Goal: Task Accomplishment & Management: Use online tool/utility

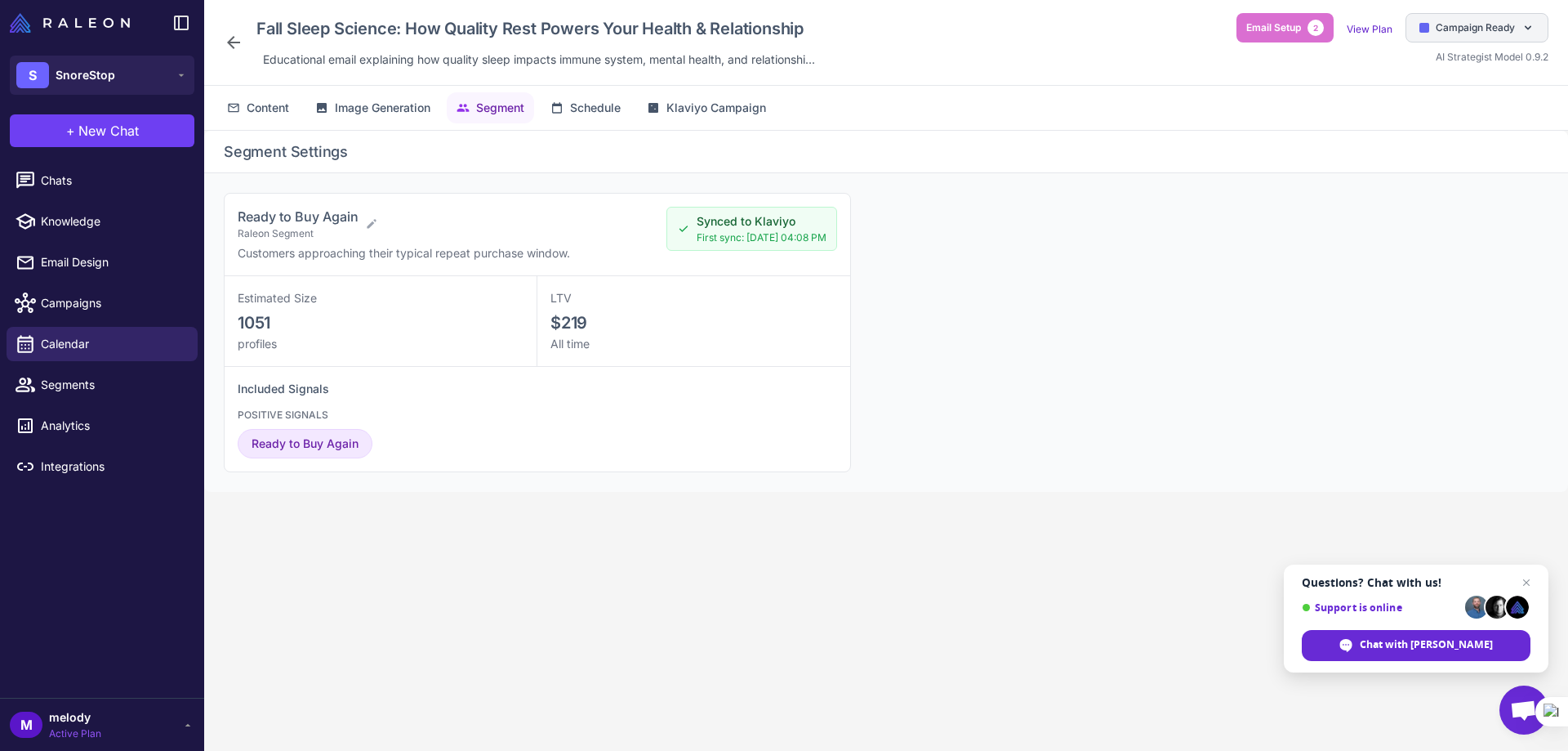
click at [1455, 21] on span "Campaign Ready" at bounding box center [1474, 28] width 79 height 15
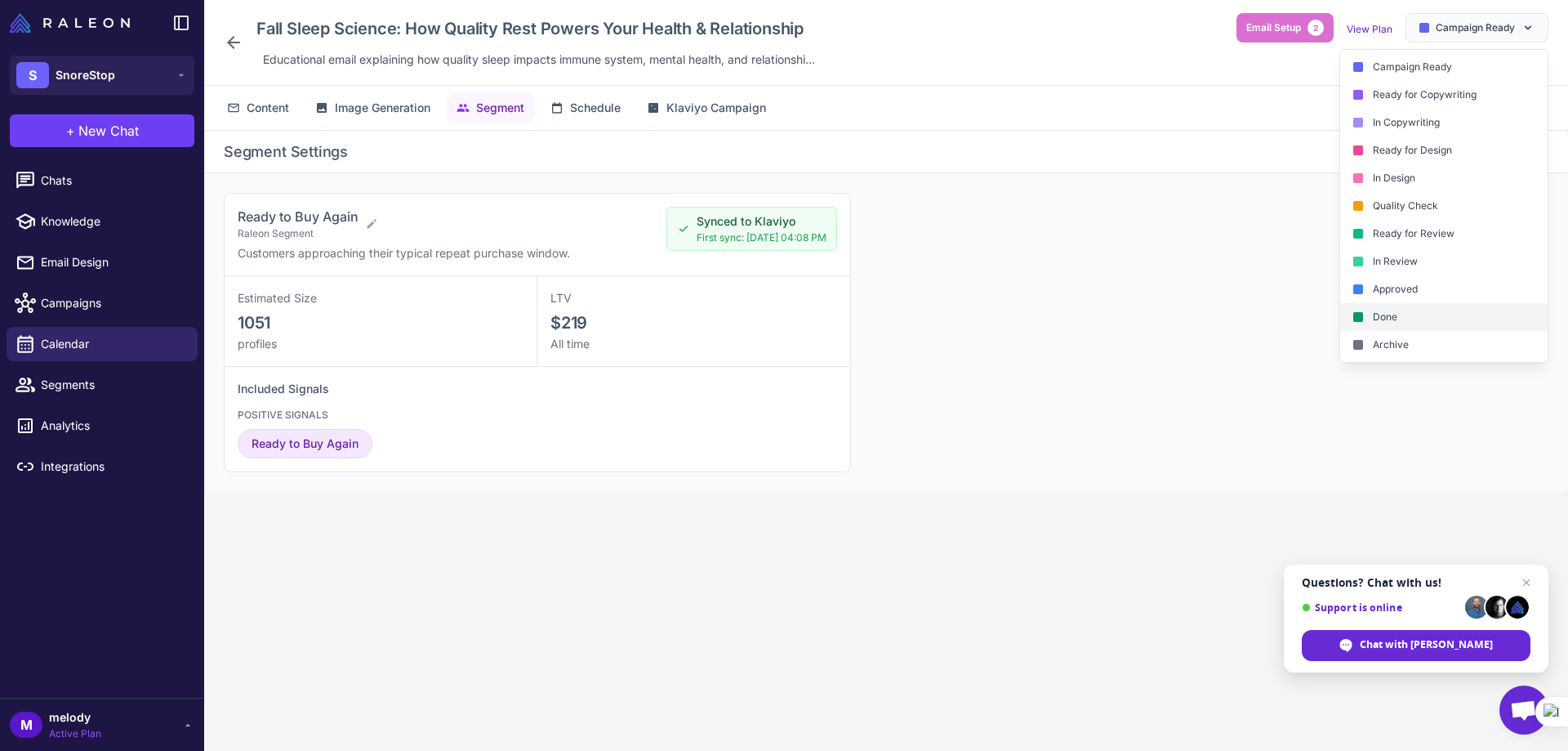
click at [1374, 317] on div "Done" at bounding box center [1443, 317] width 207 height 28
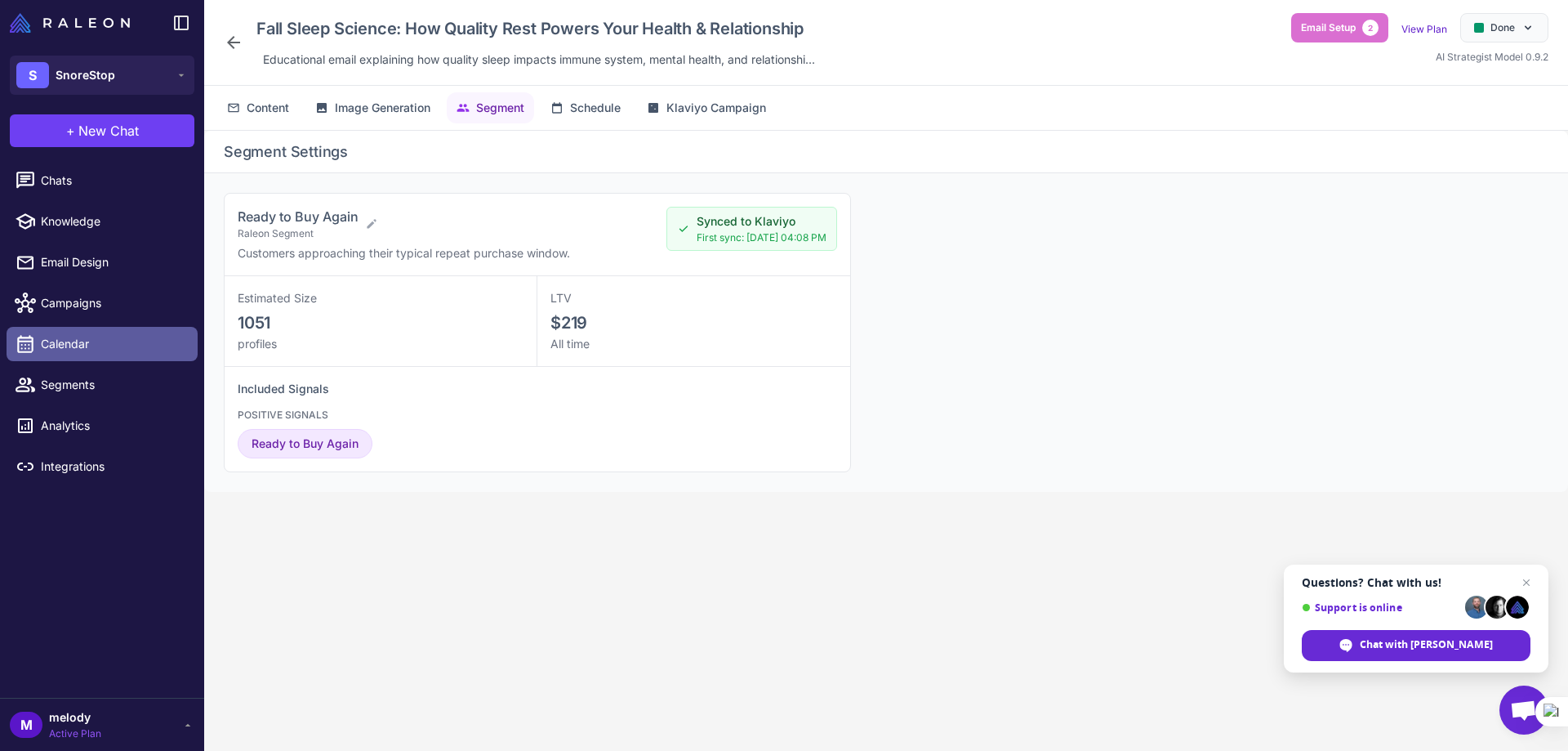
click at [71, 340] on span "Calendar" at bounding box center [113, 344] width 144 height 18
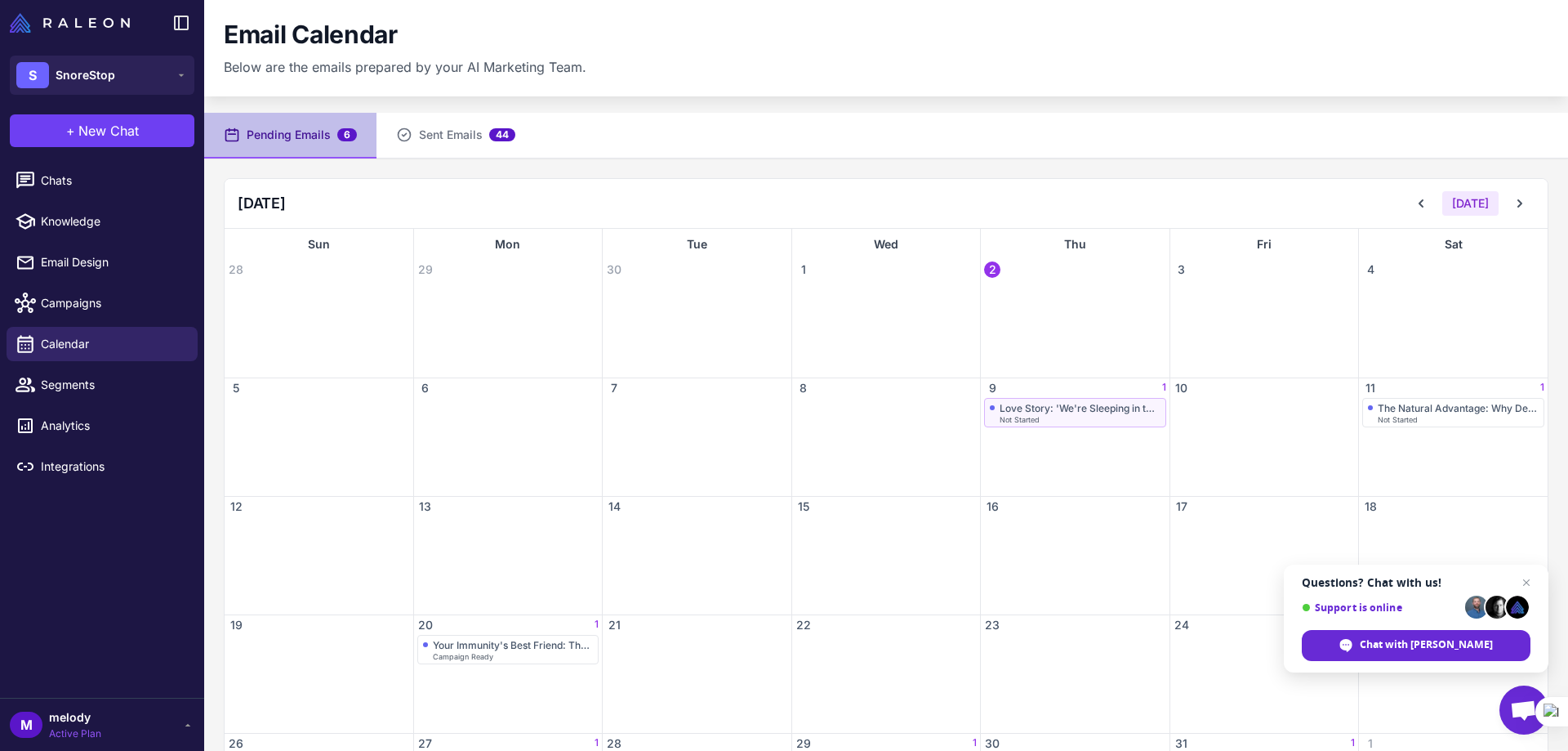
click at [1053, 416] on div "Not Started" at bounding box center [1079, 419] width 161 height 7
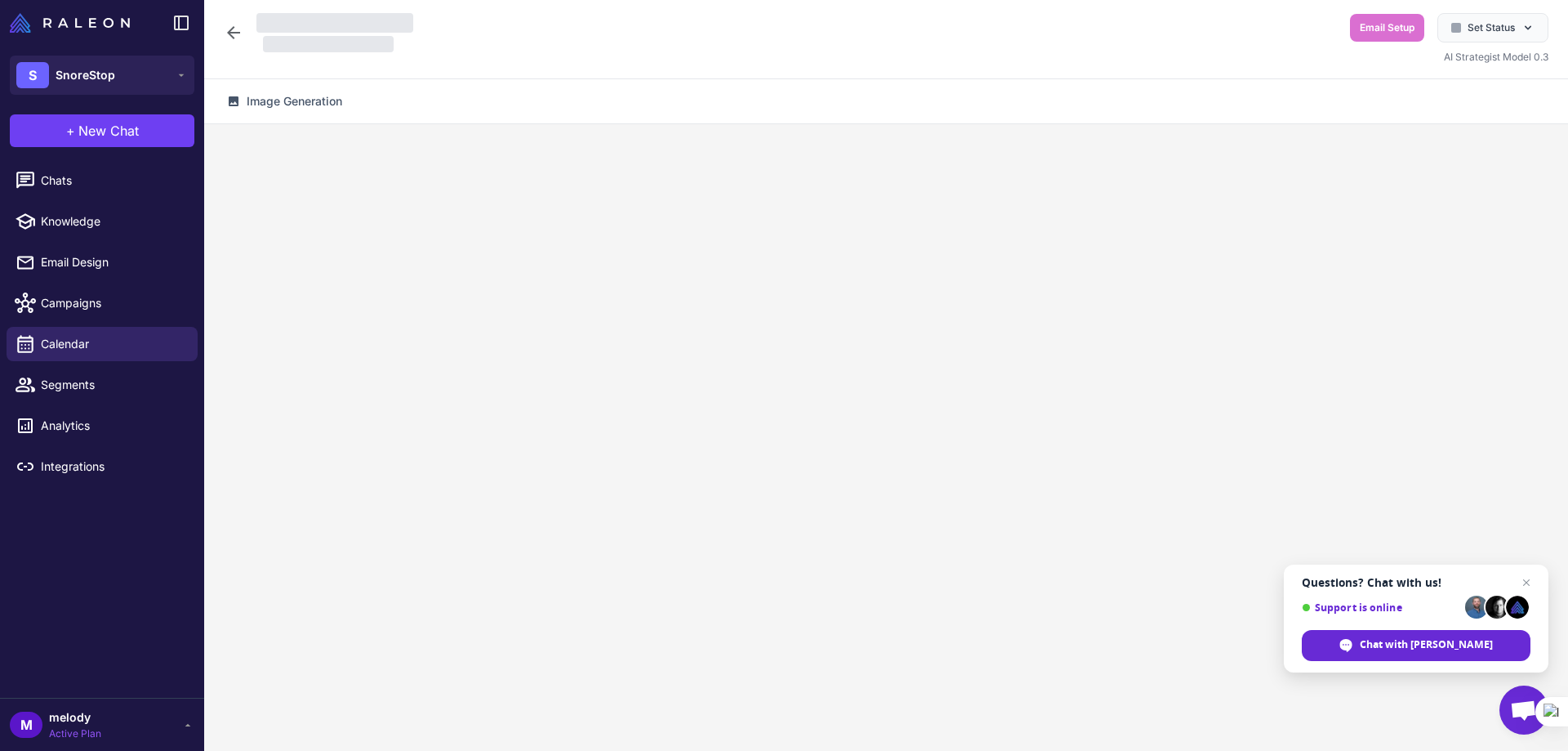
click at [1053, 415] on div at bounding box center [885, 447] width 1363 height 646
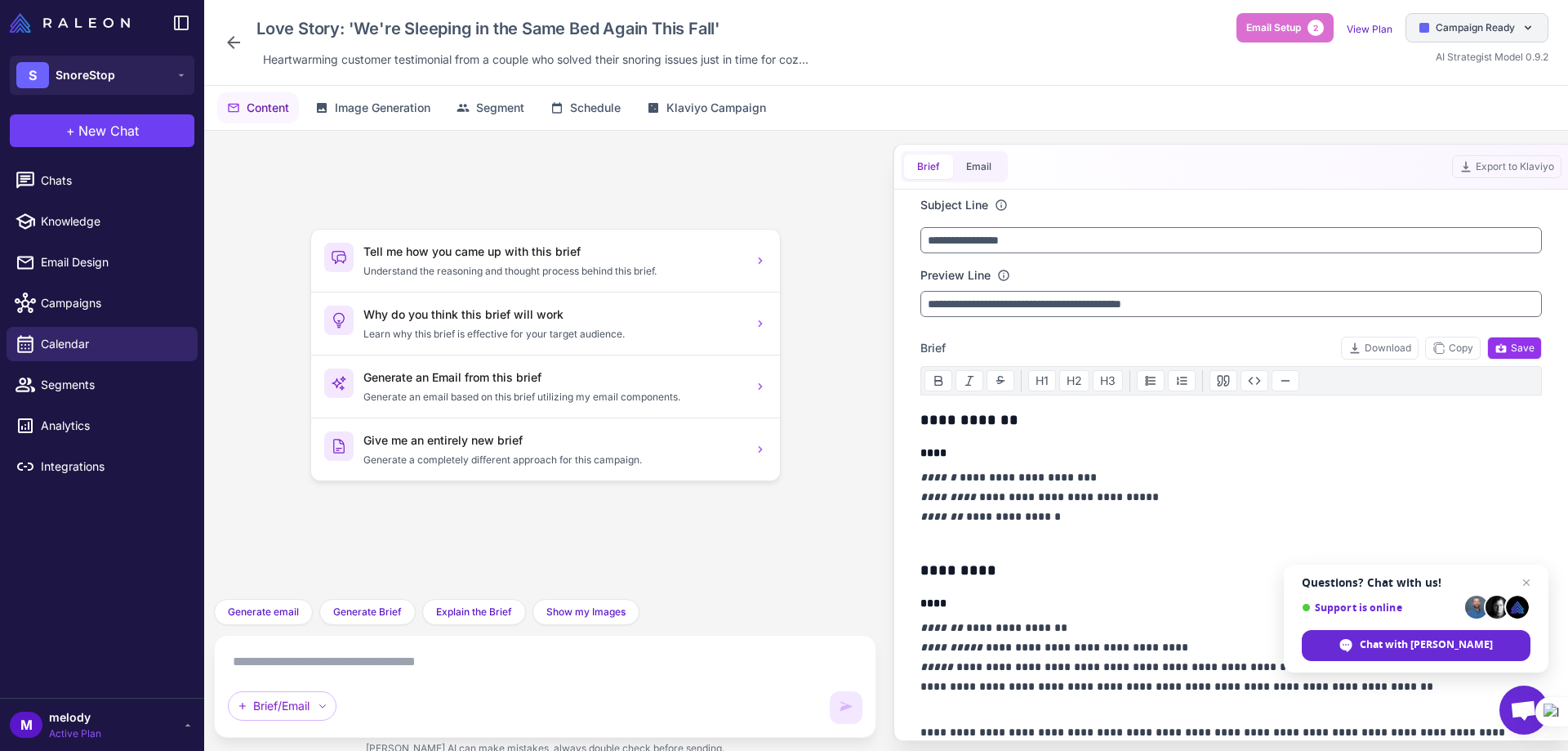
click at [1434, 22] on div "Campaign Ready" at bounding box center [1476, 28] width 143 height 30
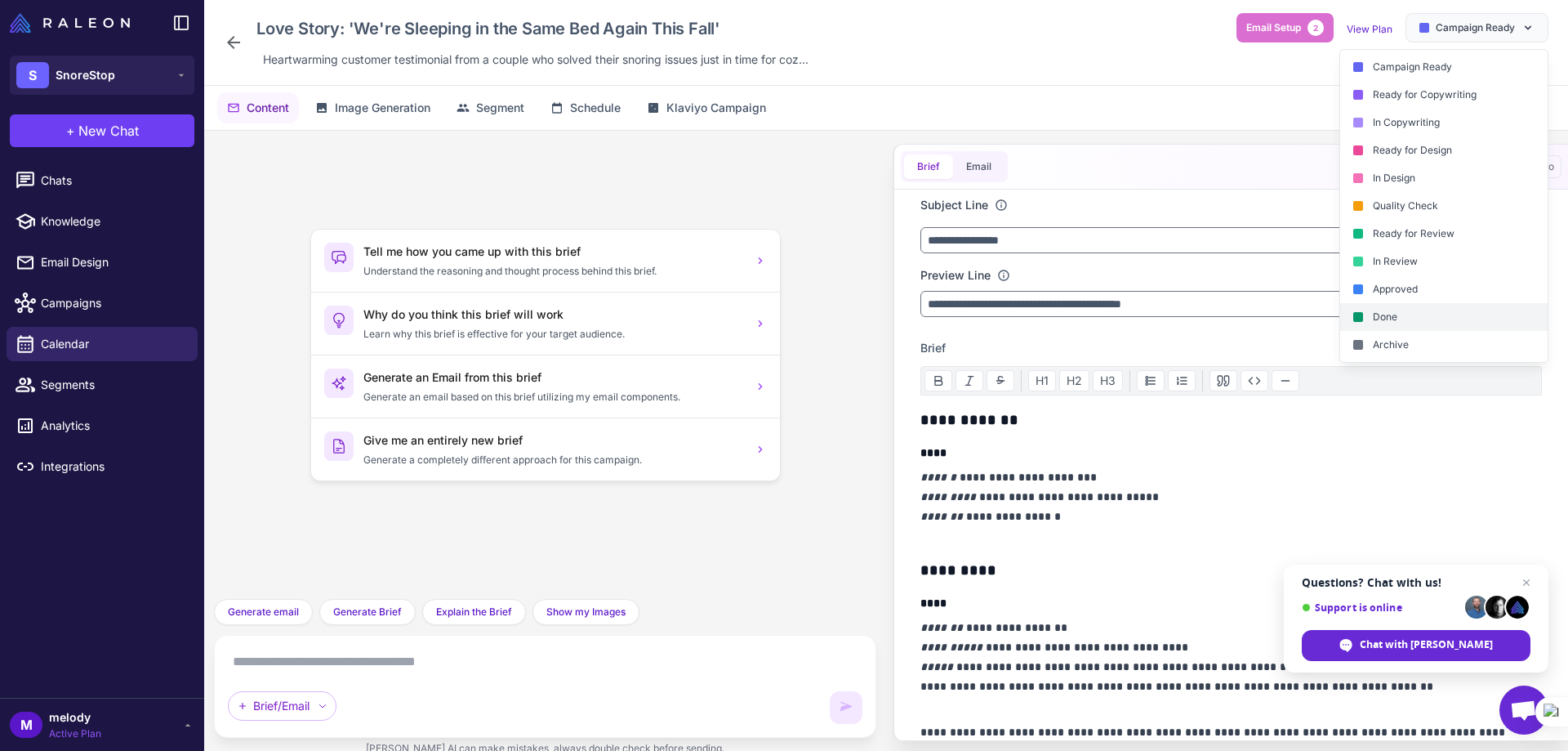
click at [1385, 322] on div "Done" at bounding box center [1443, 317] width 207 height 28
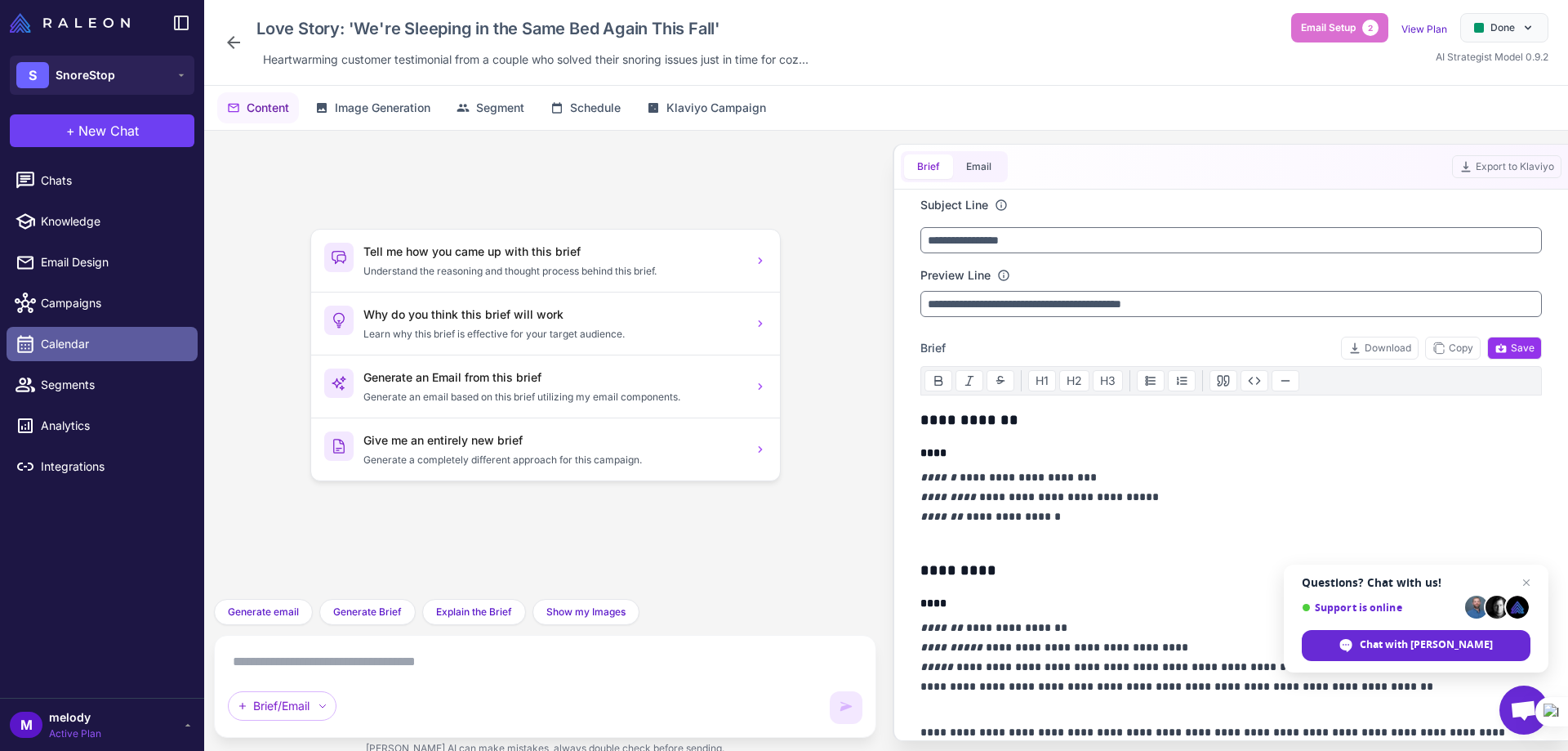
click at [90, 352] on span "Calendar" at bounding box center [113, 344] width 144 height 18
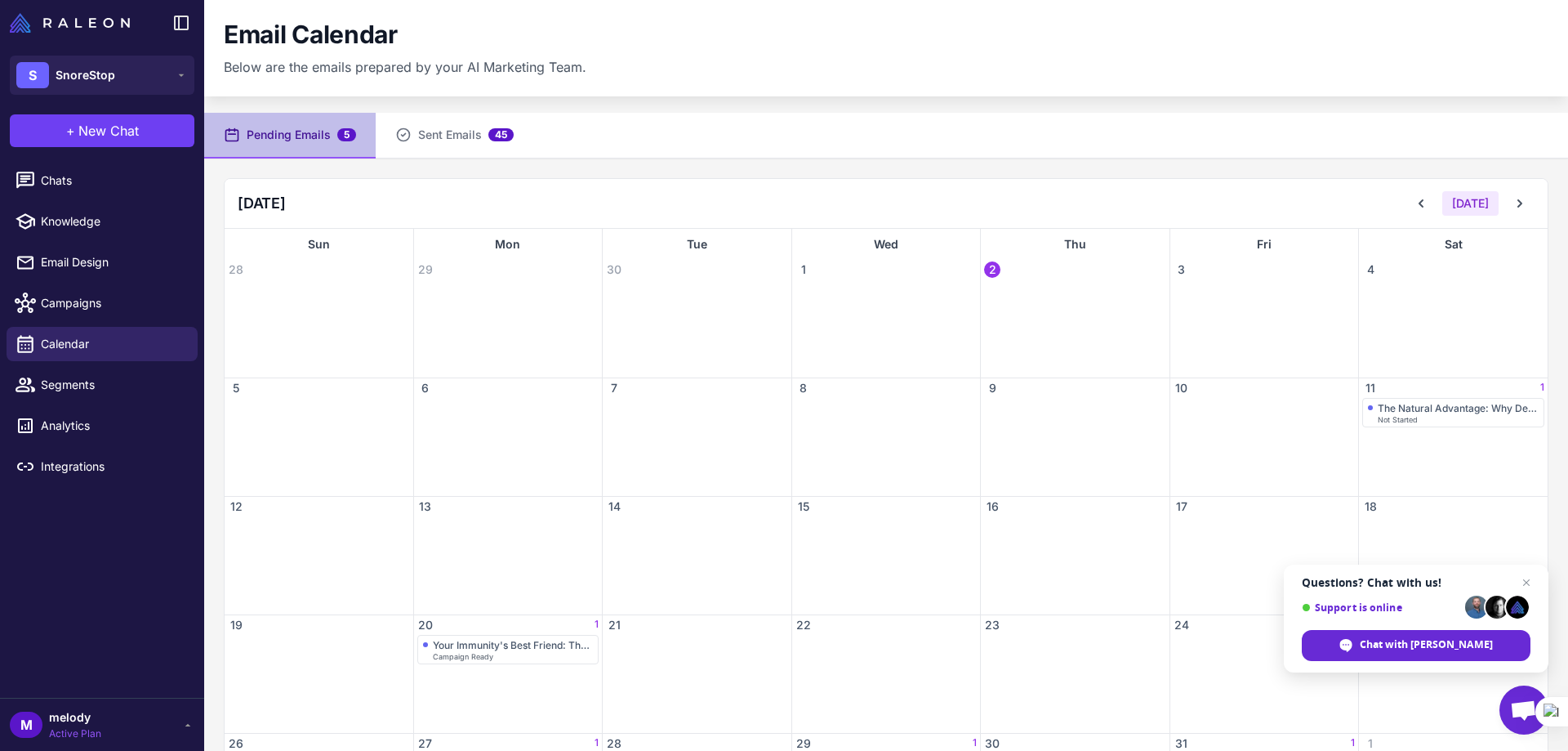
scroll to position [82, 0]
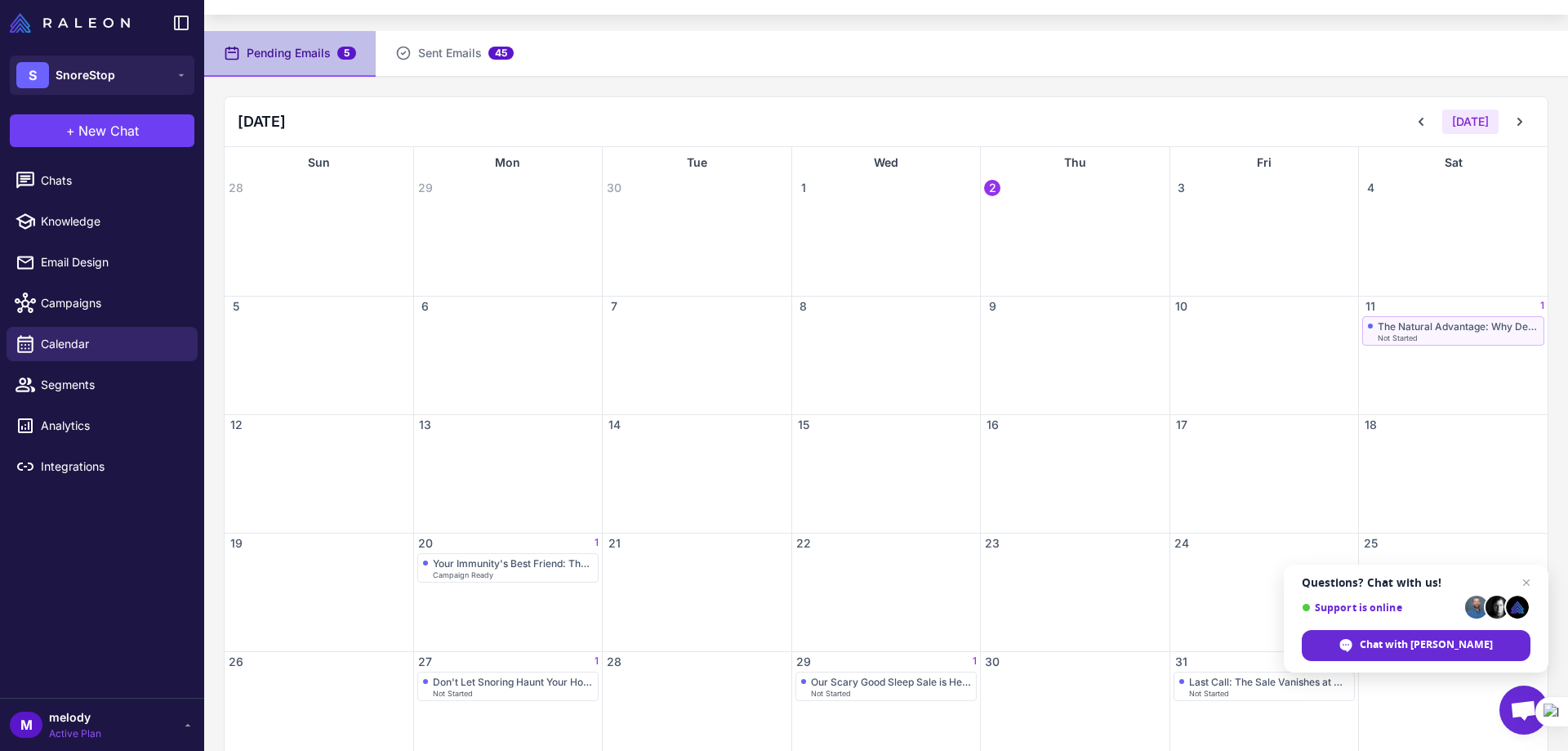
click at [1385, 335] on span "Not Started" at bounding box center [1397, 338] width 40 height 7
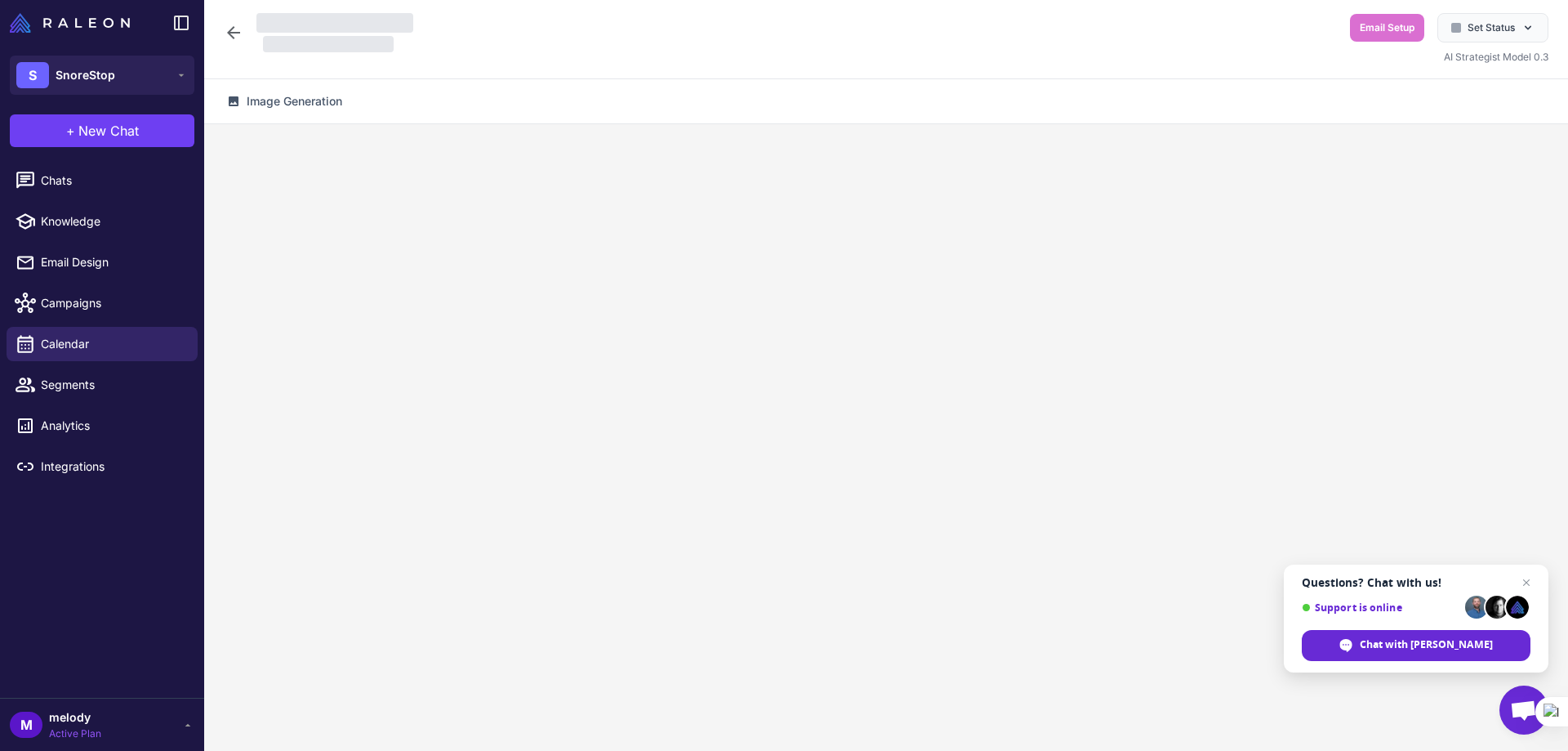
click at [1385, 335] on div at bounding box center [885, 447] width 1363 height 646
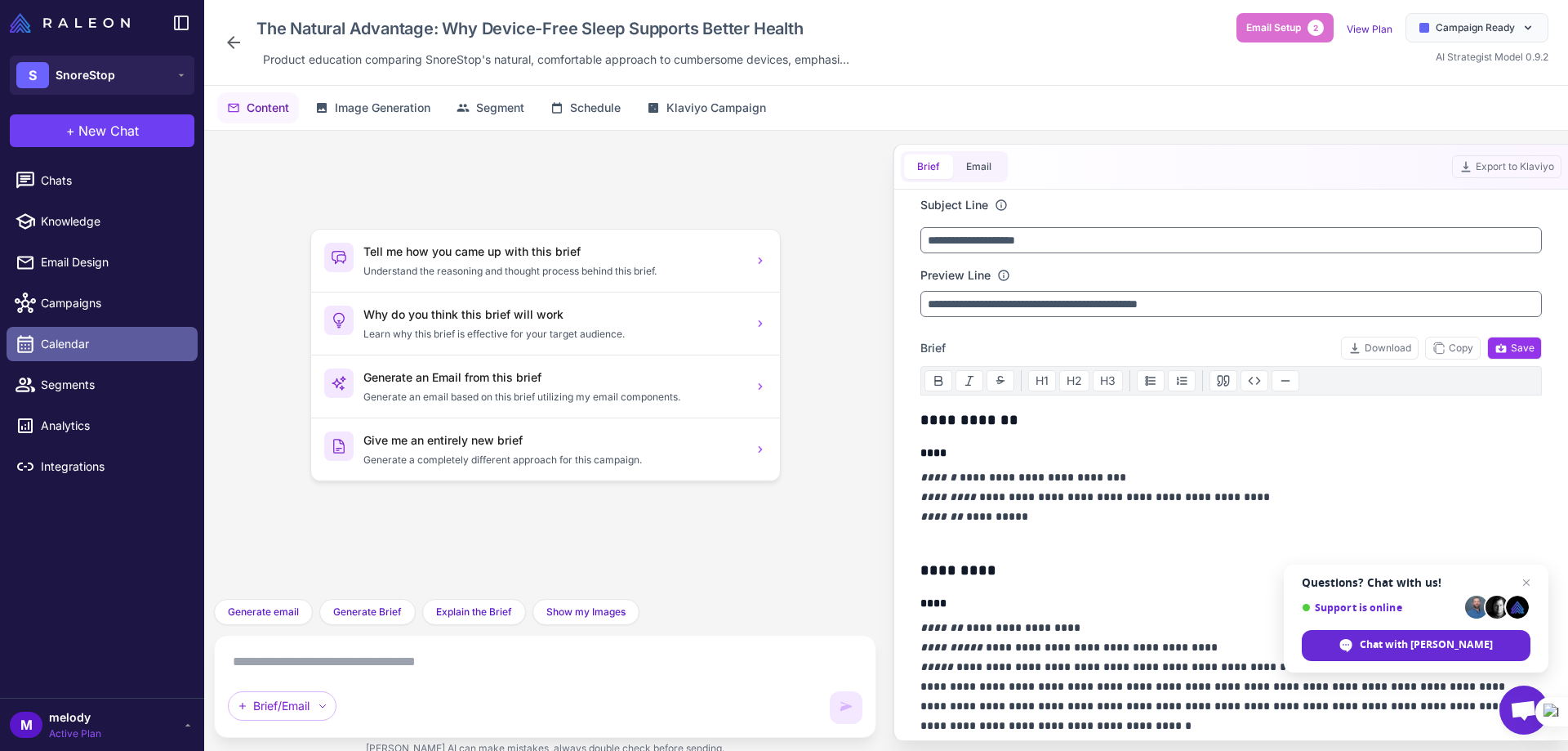
click at [95, 344] on span "Calendar" at bounding box center [113, 344] width 144 height 18
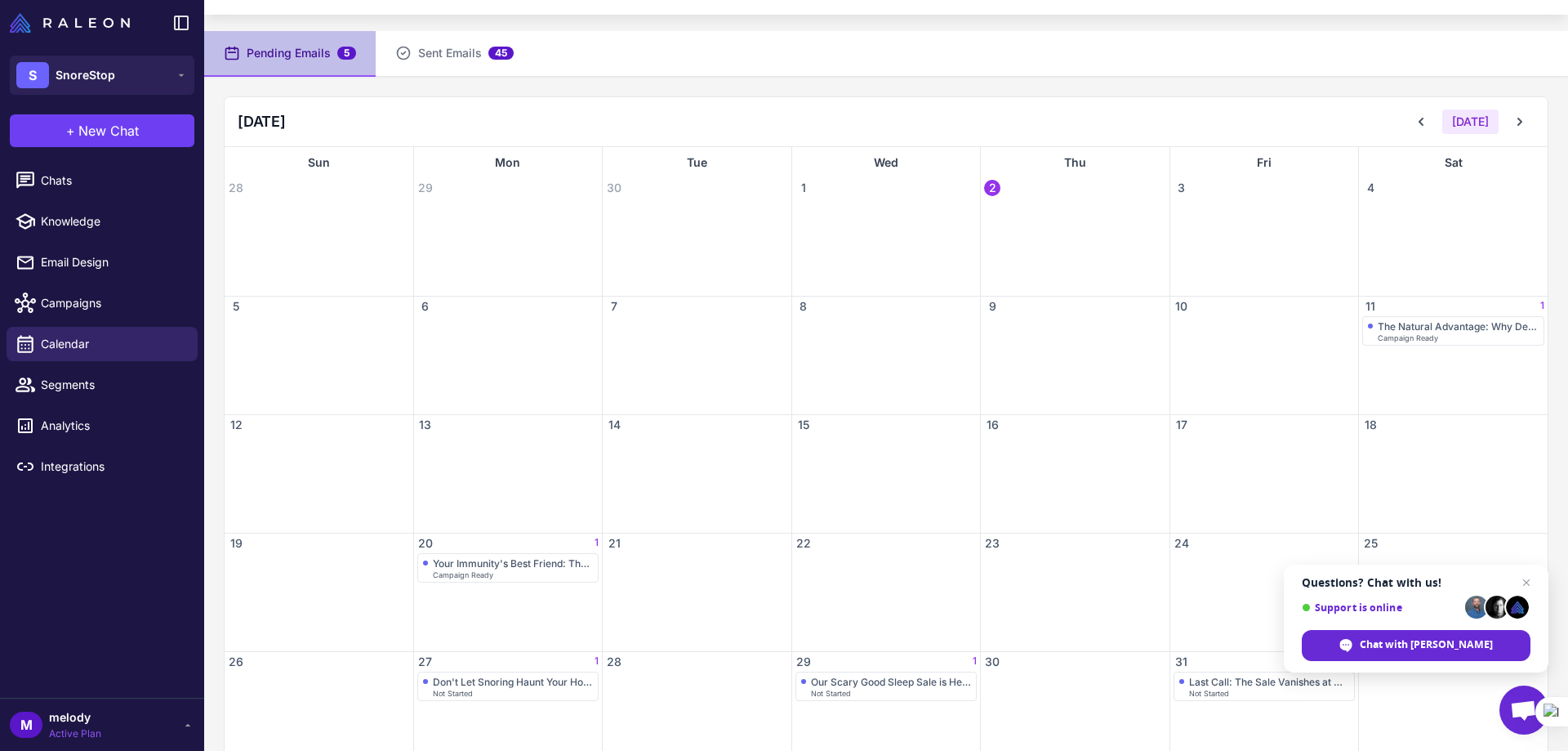
scroll to position [121, 0]
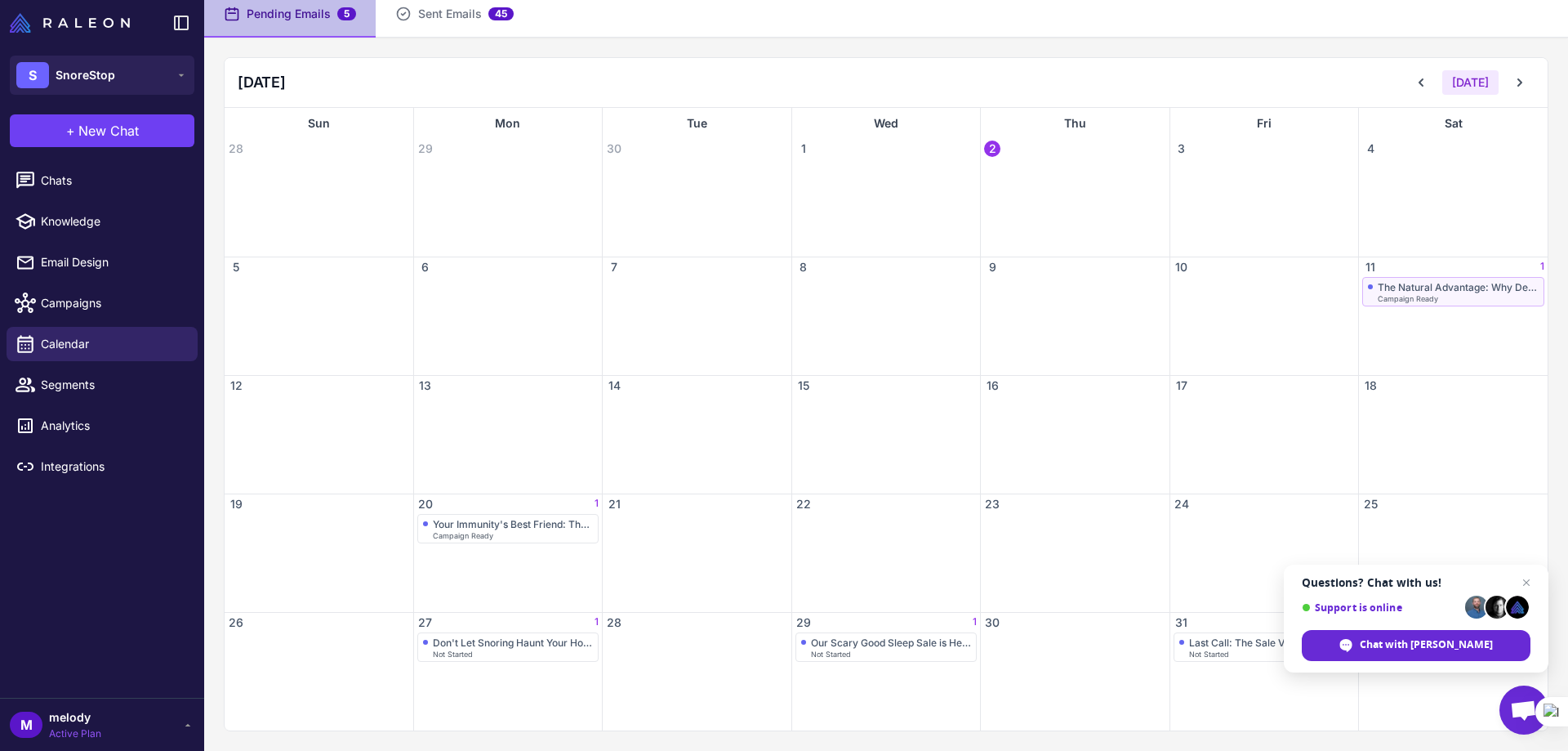
click at [1397, 297] on span "Campaign Ready" at bounding box center [1407, 299] width 61 height 7
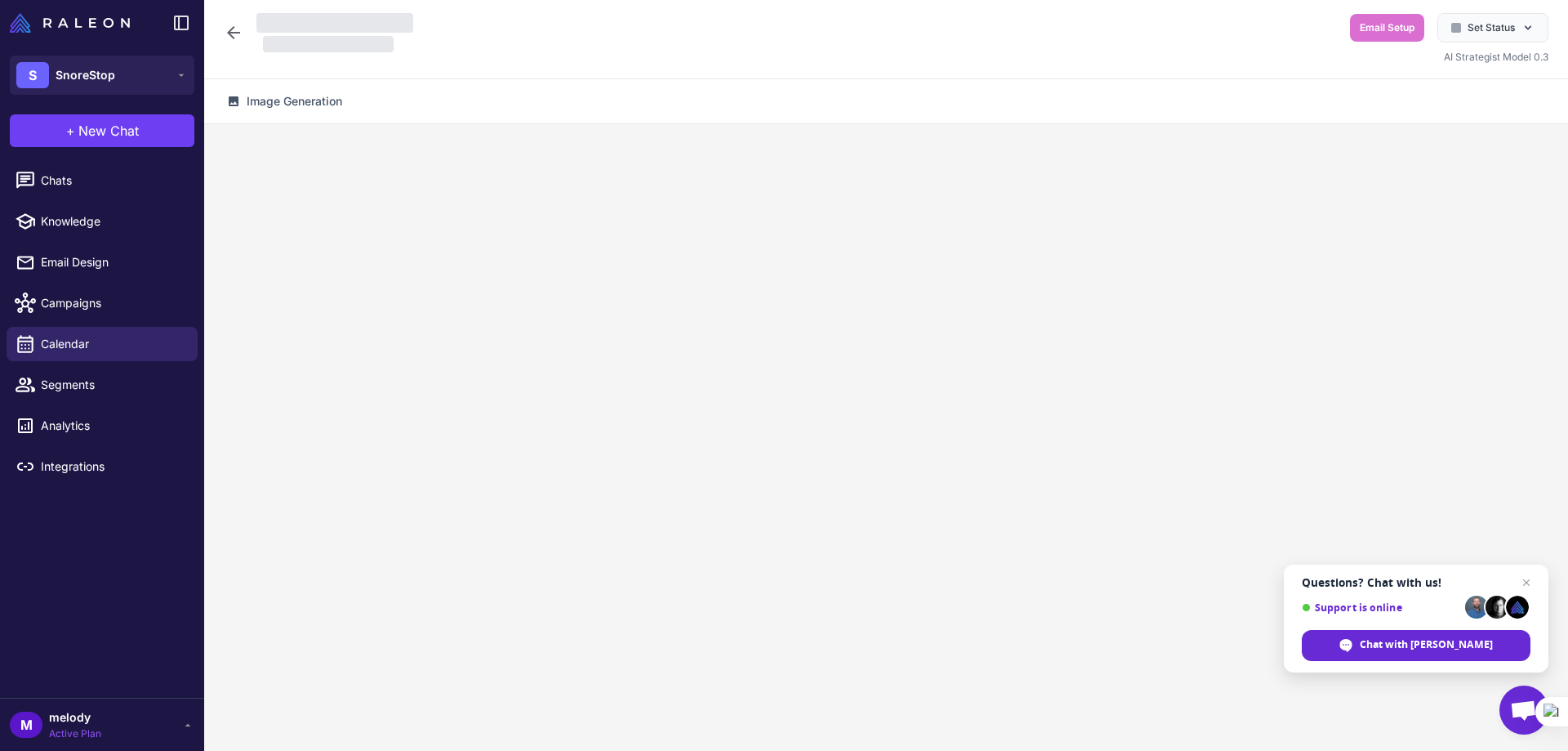
click at [1397, 297] on div at bounding box center [885, 447] width 1363 height 646
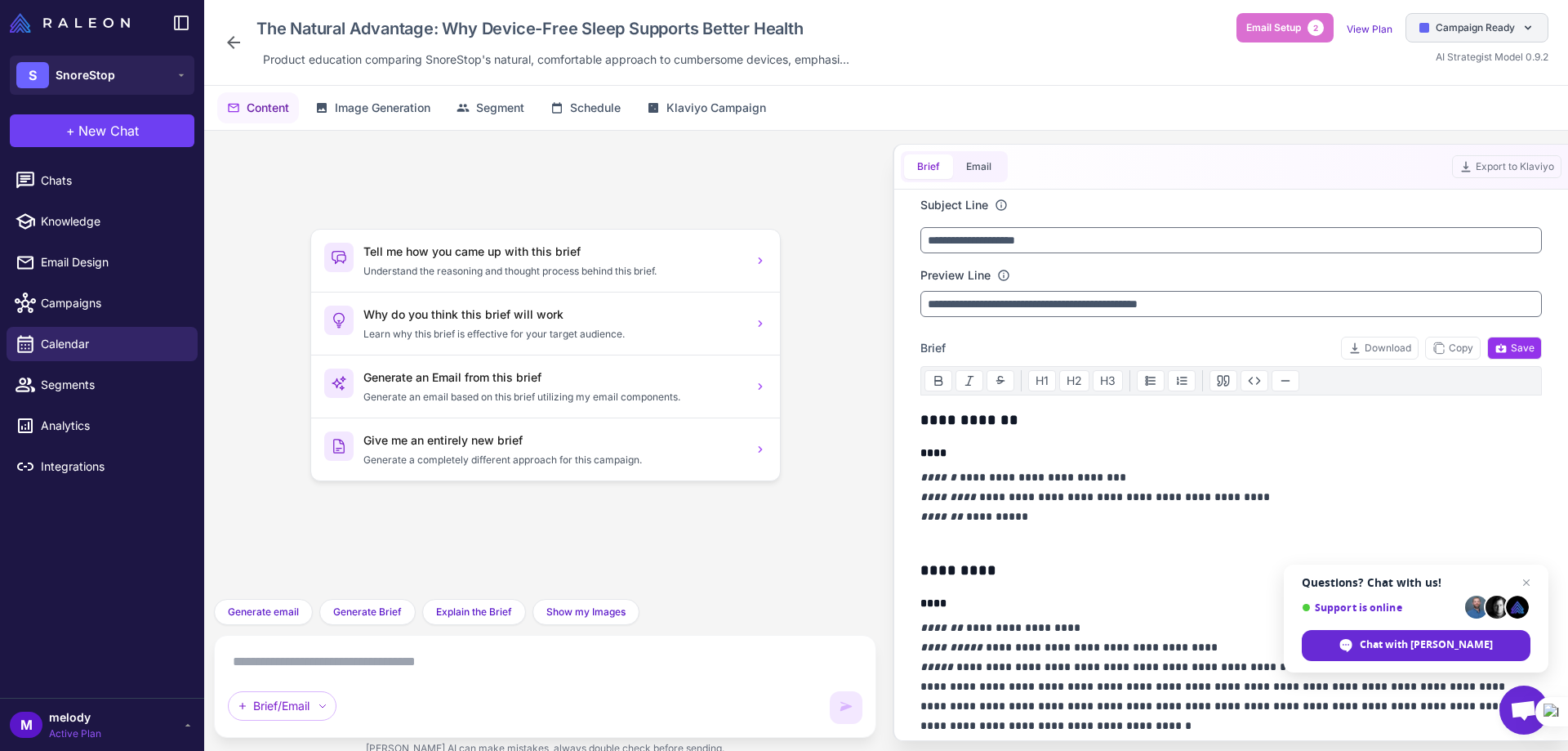
click at [1502, 30] on span "Campaign Ready" at bounding box center [1474, 28] width 79 height 15
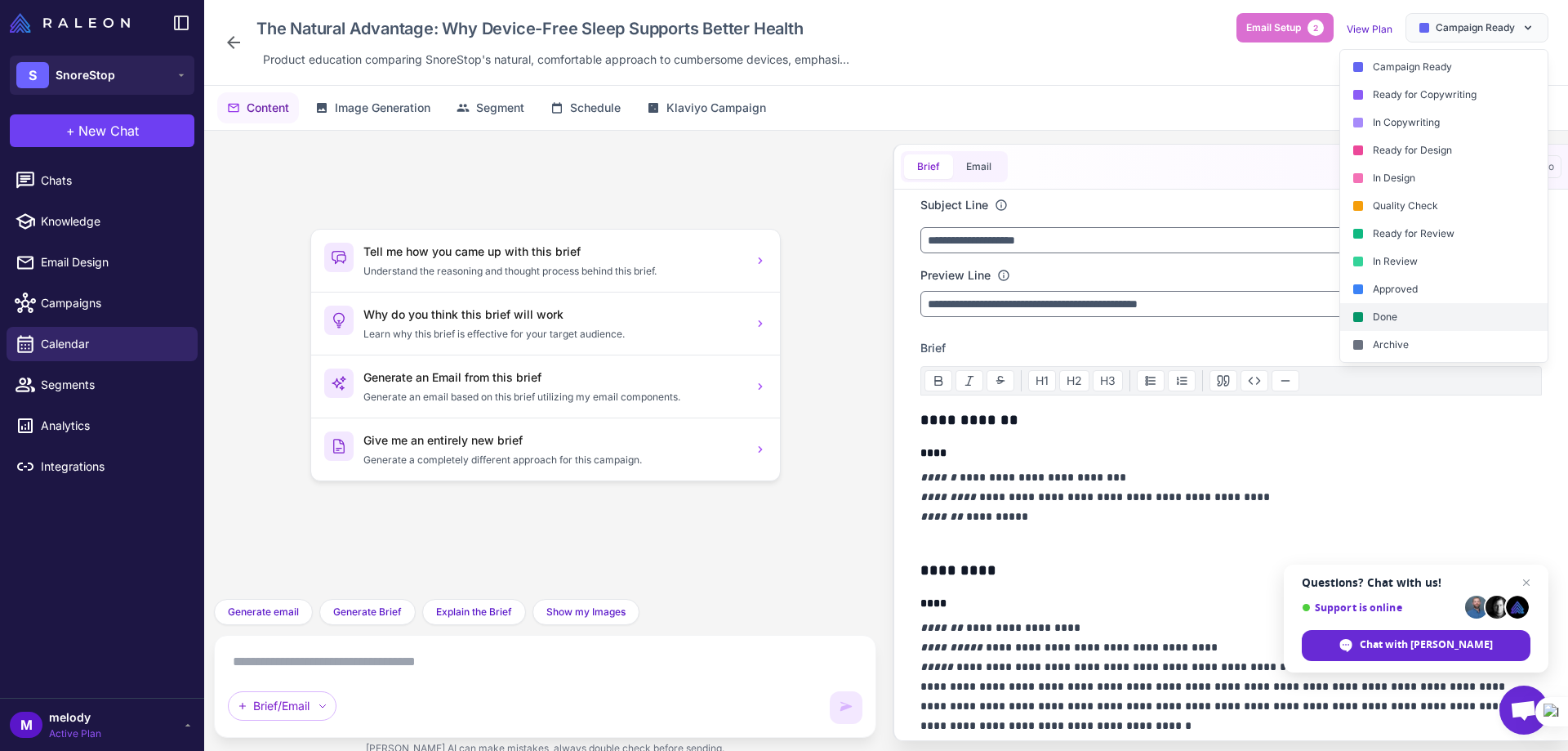
click at [1394, 321] on div "Done" at bounding box center [1443, 317] width 207 height 28
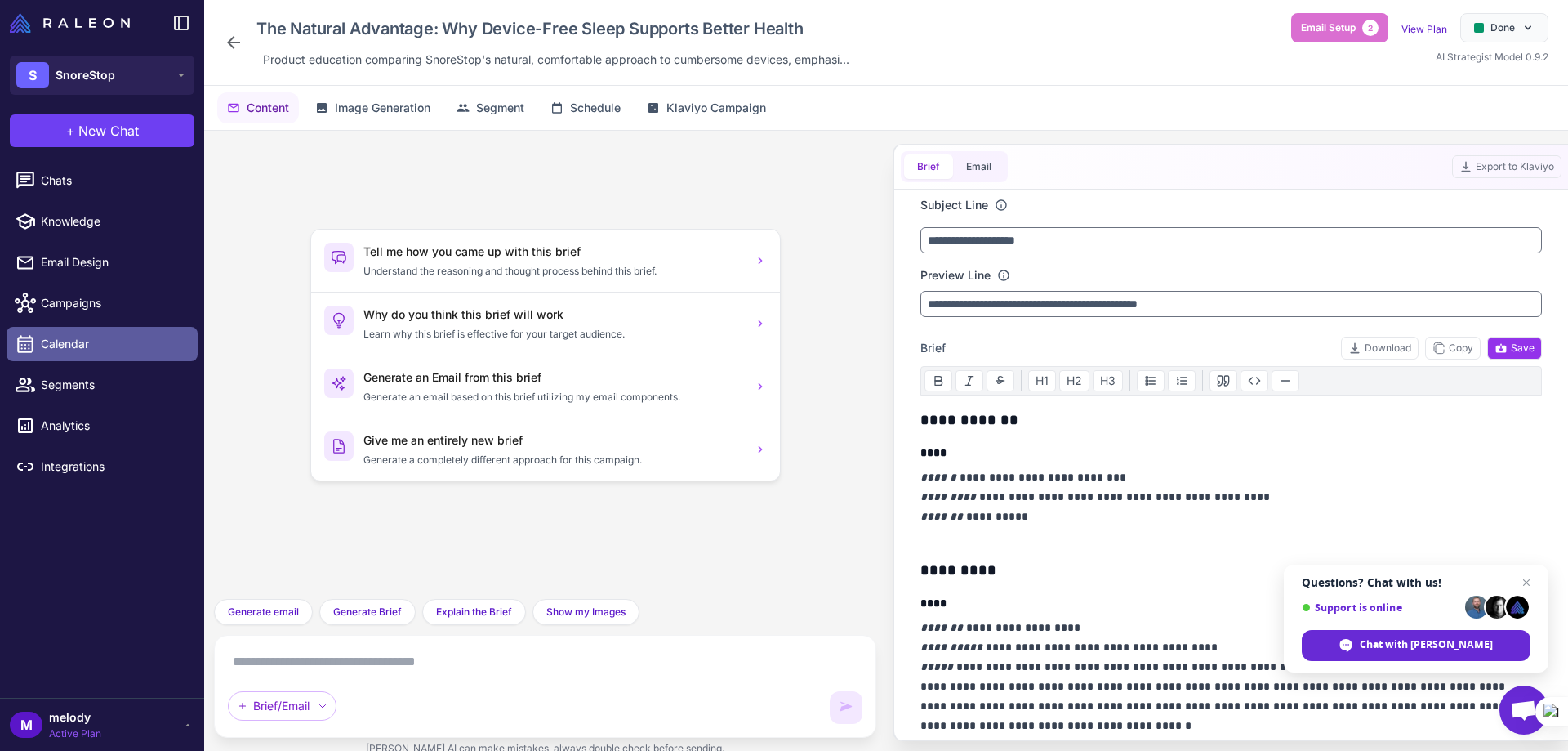
click at [62, 346] on span "Calendar" at bounding box center [113, 344] width 144 height 18
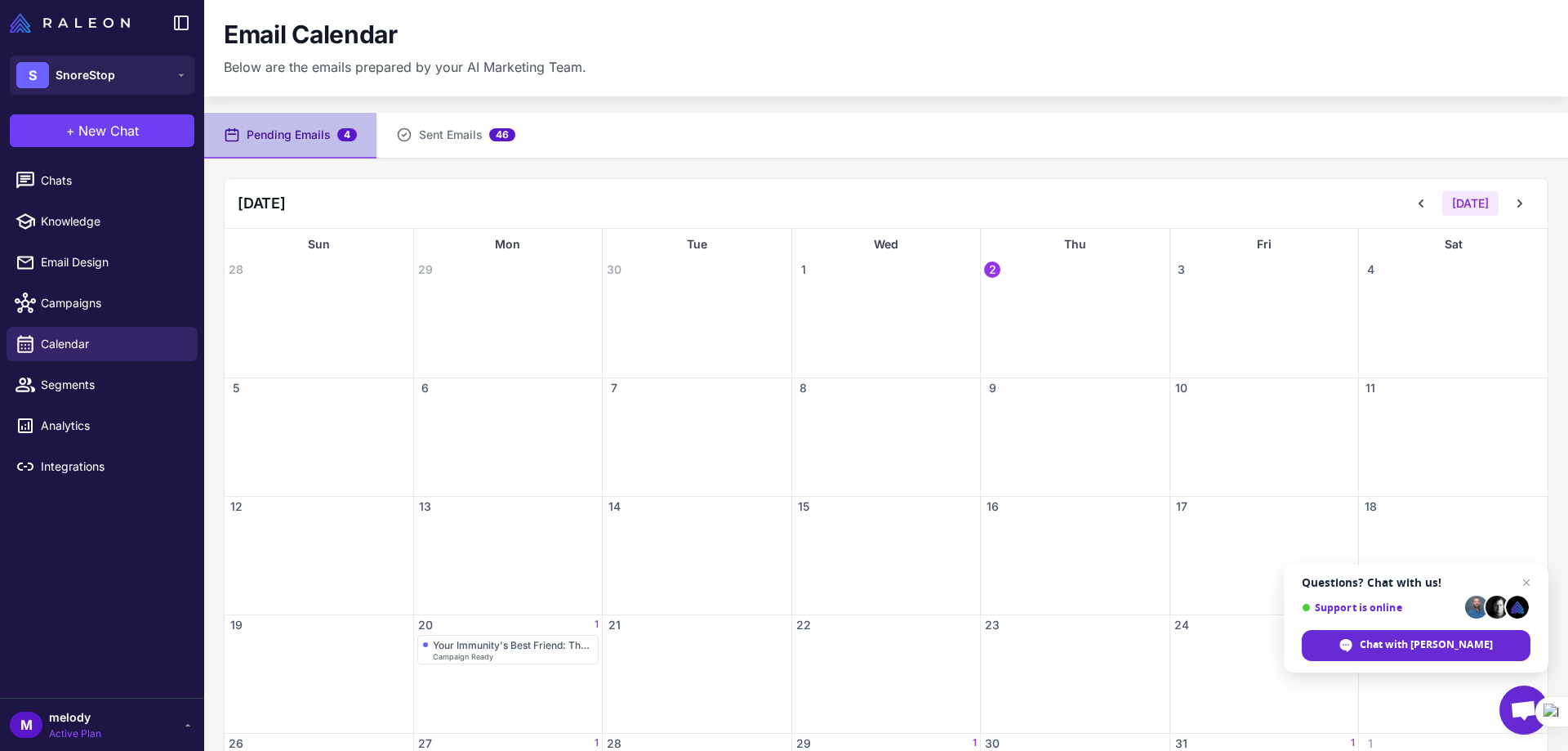
scroll to position [121, 0]
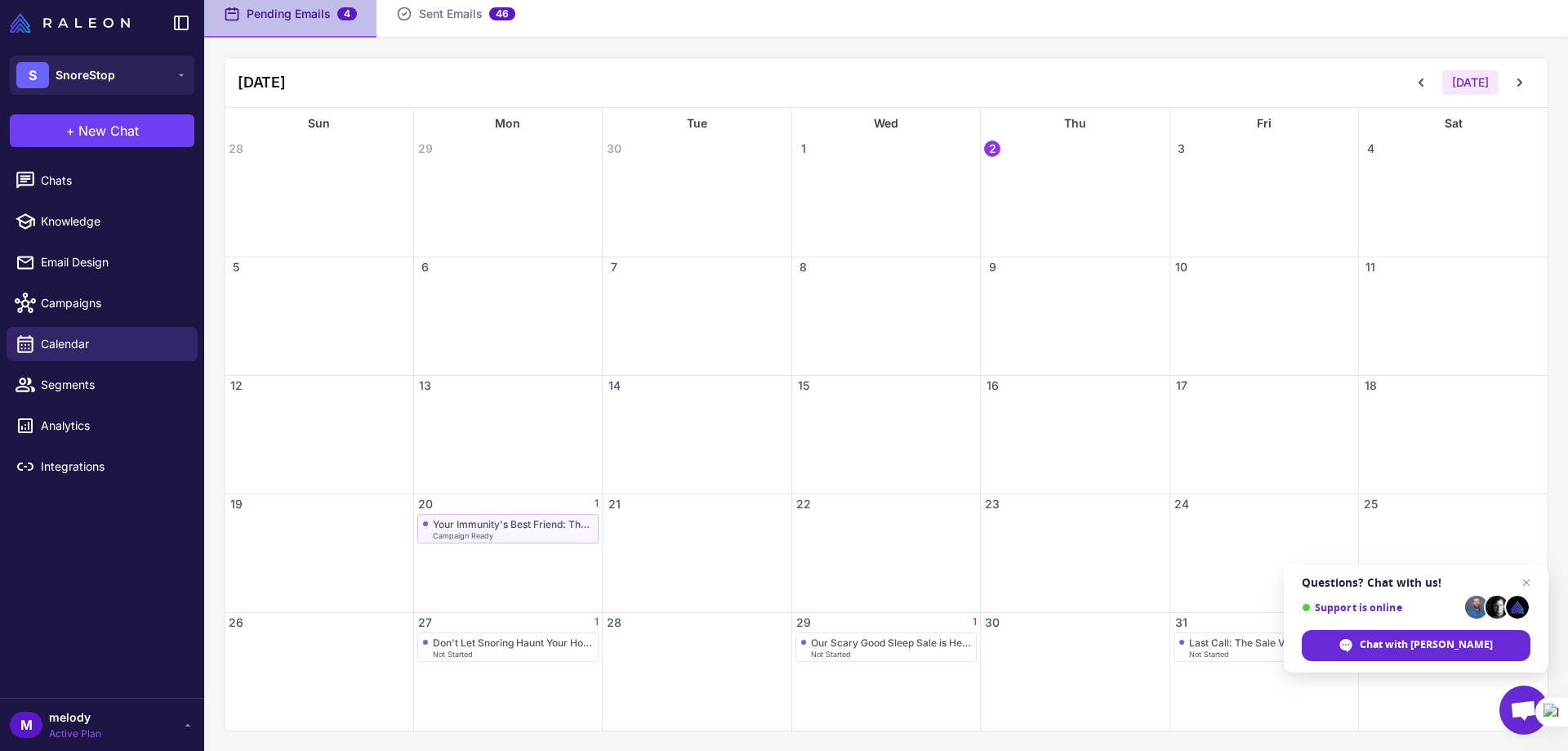
click at [519, 530] on div "Your Immunity's Best Friend: The Power of Uninterrupted Sleep" at bounding box center [513, 524] width 161 height 12
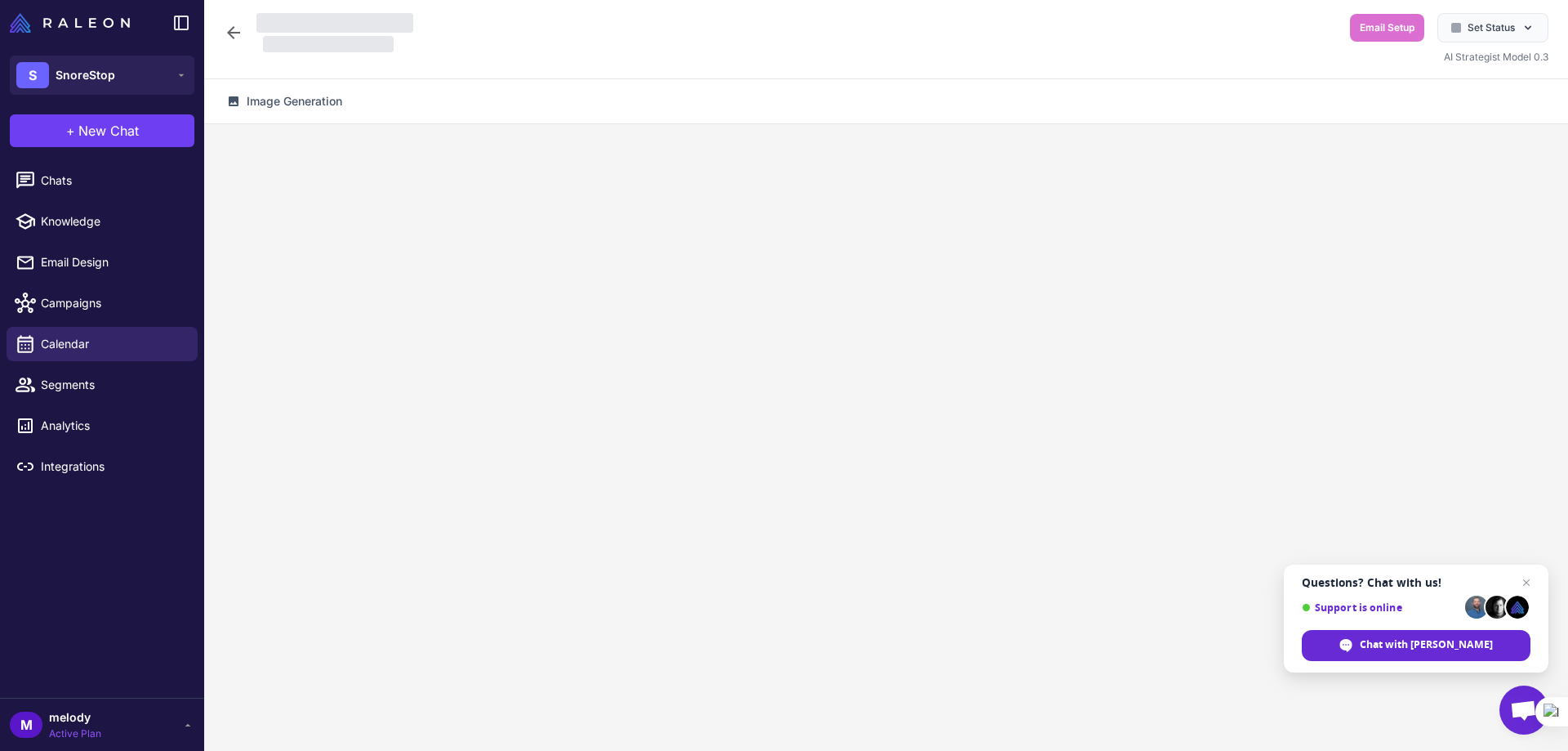
click at [519, 530] on div at bounding box center [885, 447] width 1363 height 646
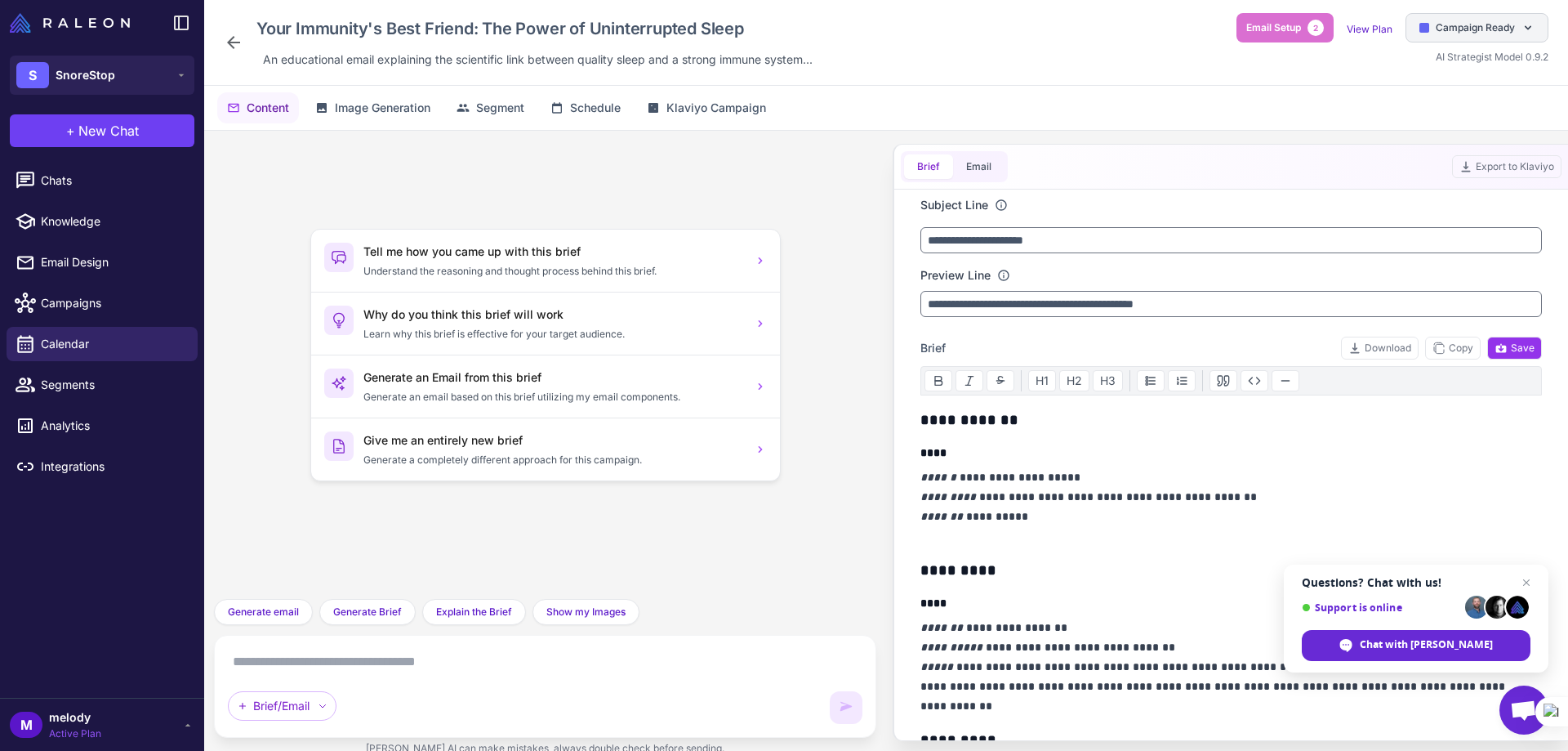
click at [1437, 34] on span "Campaign Ready" at bounding box center [1474, 28] width 79 height 15
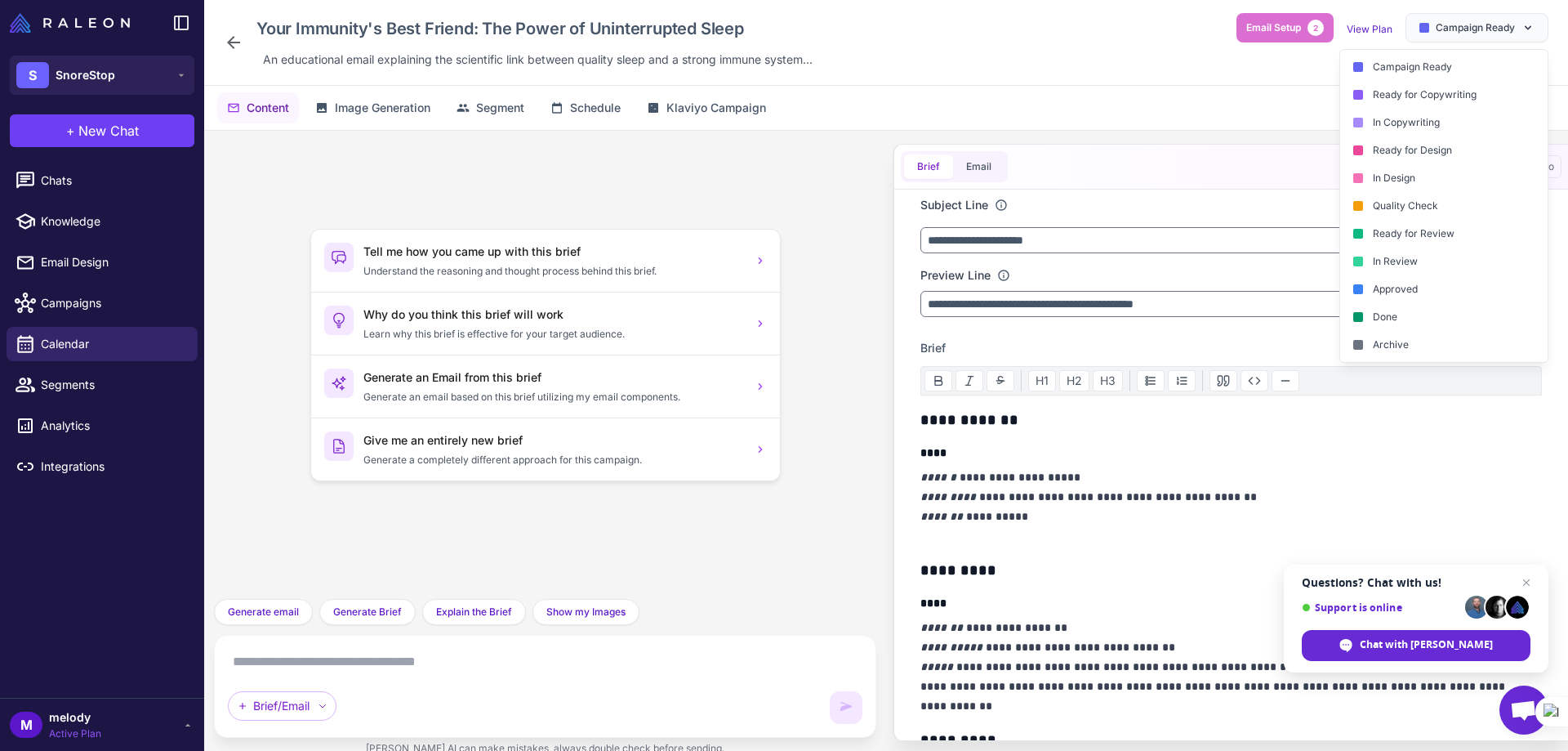
click at [1310, 484] on p "**********" at bounding box center [1226, 506] width 613 height 78
click at [1343, 318] on div "Done" at bounding box center [1443, 317] width 207 height 28
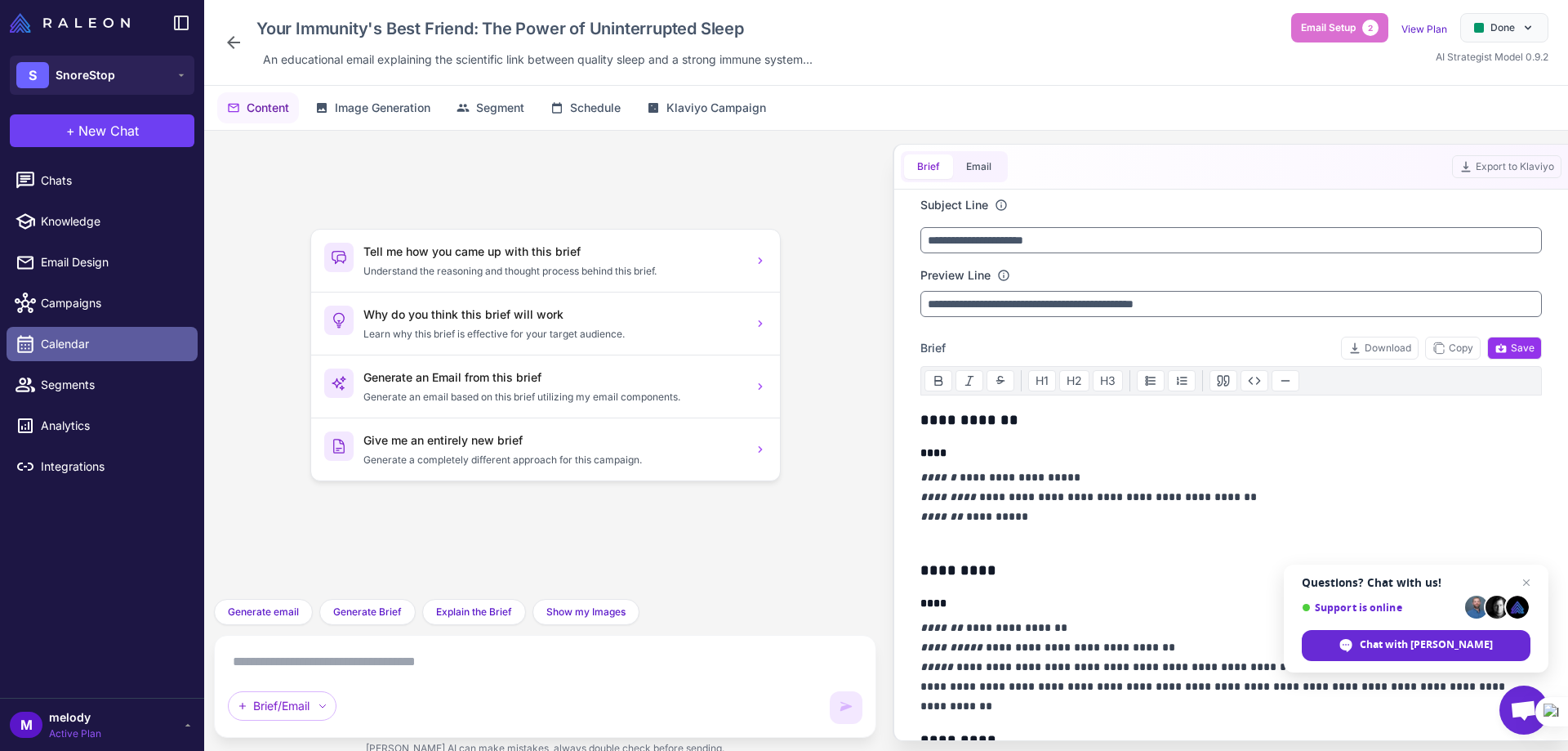
click at [60, 336] on span "Calendar" at bounding box center [113, 344] width 144 height 18
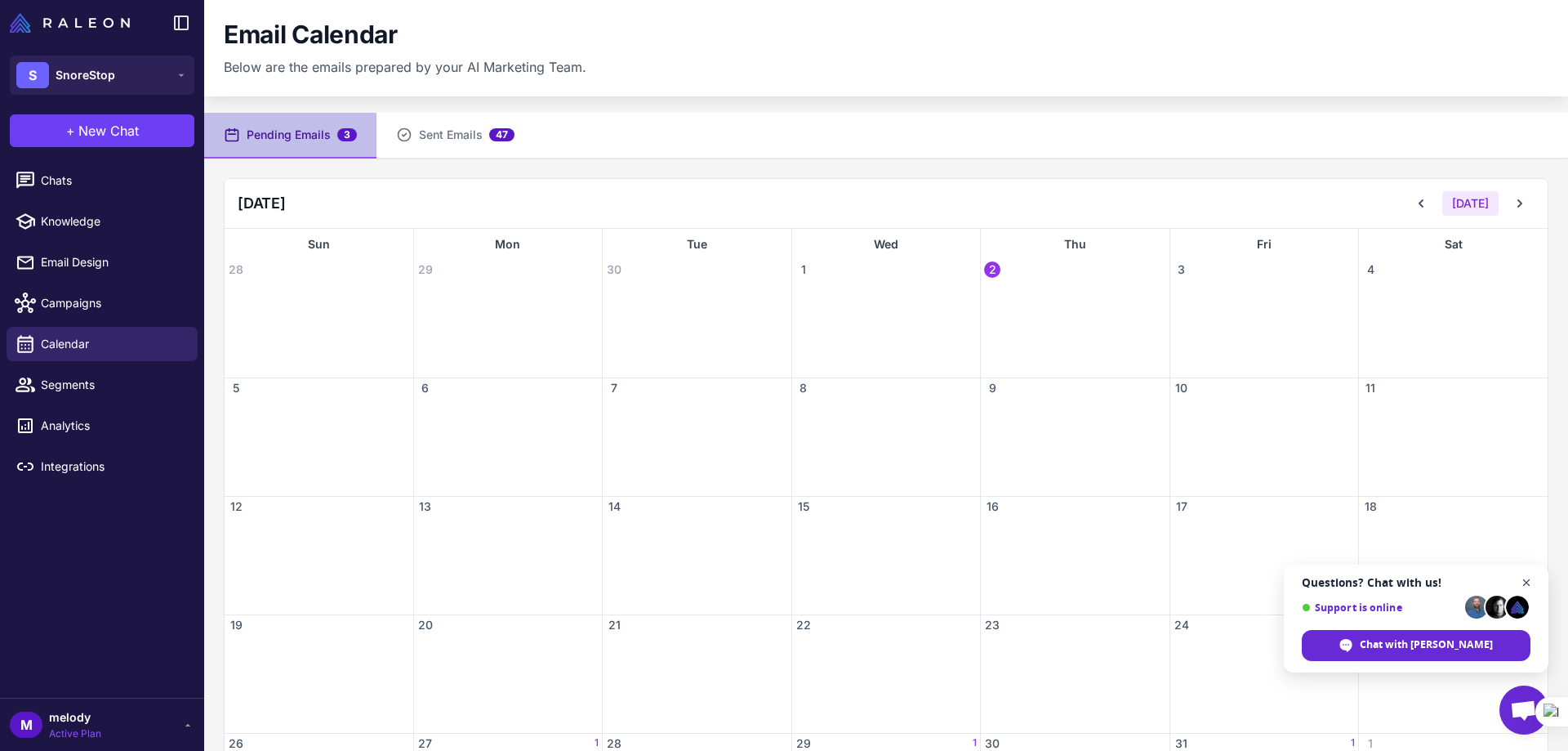
click at [1527, 579] on span "Close chat" at bounding box center [1526, 583] width 21 height 21
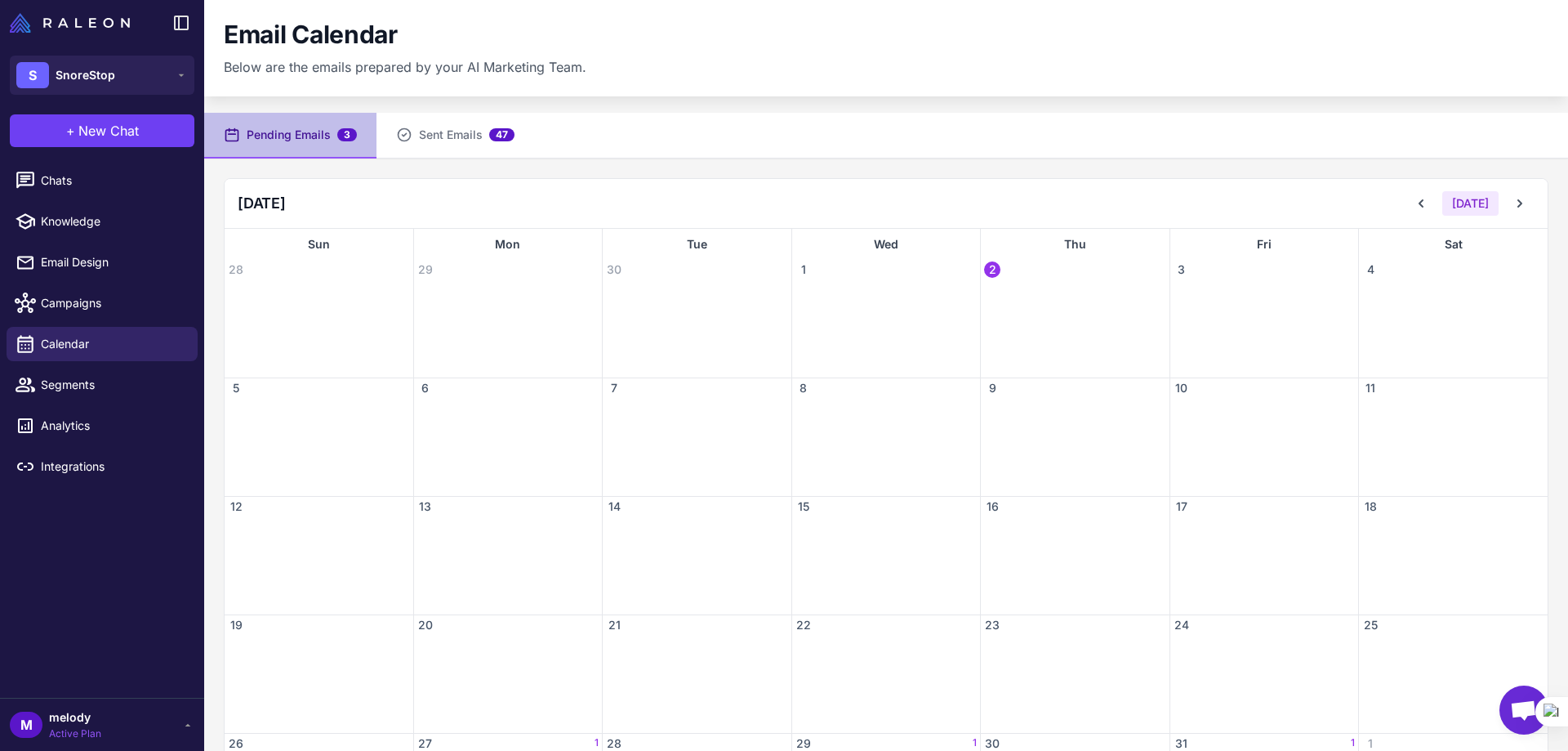
scroll to position [121, 0]
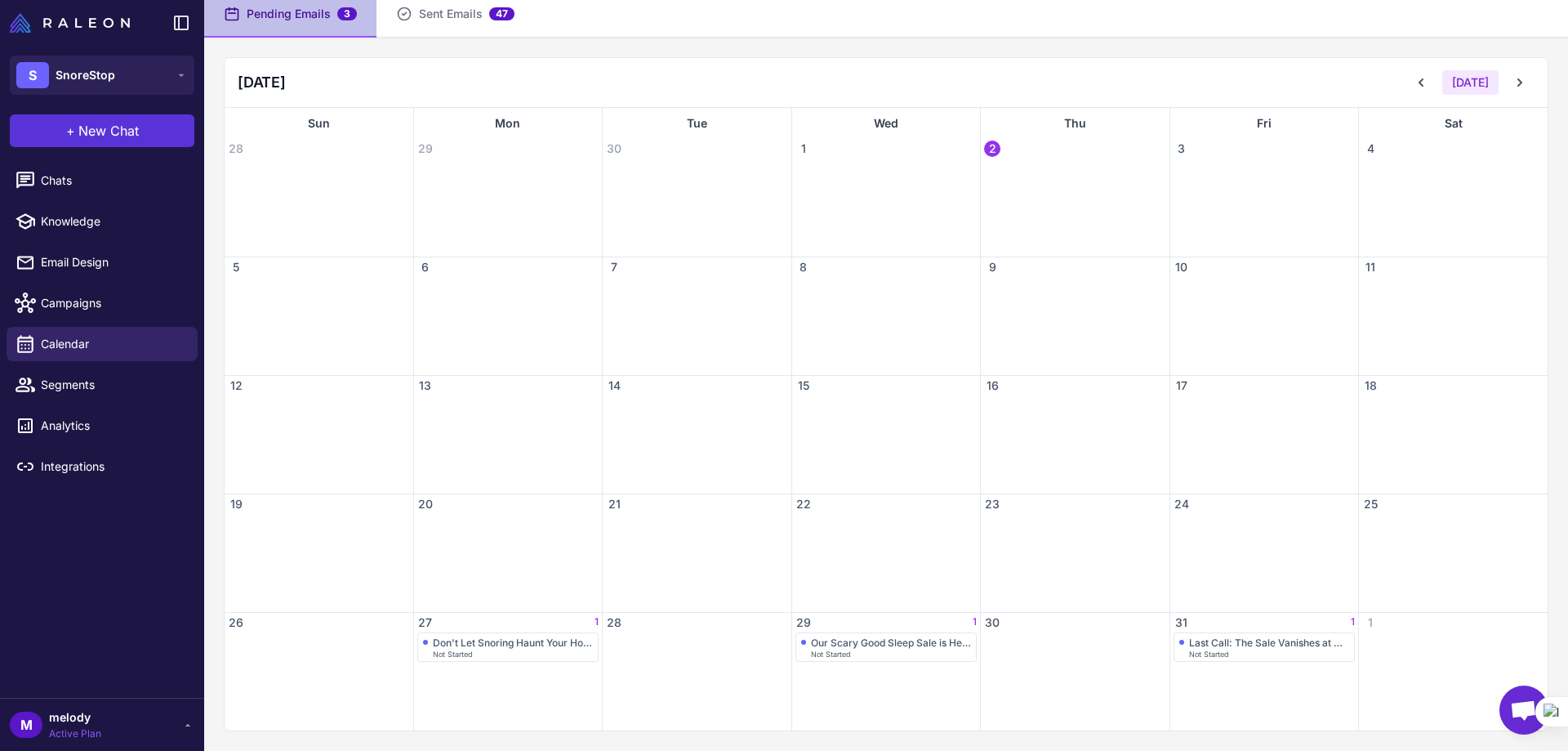
click at [78, 132] on span "New Chat" at bounding box center [108, 130] width 61 height 20
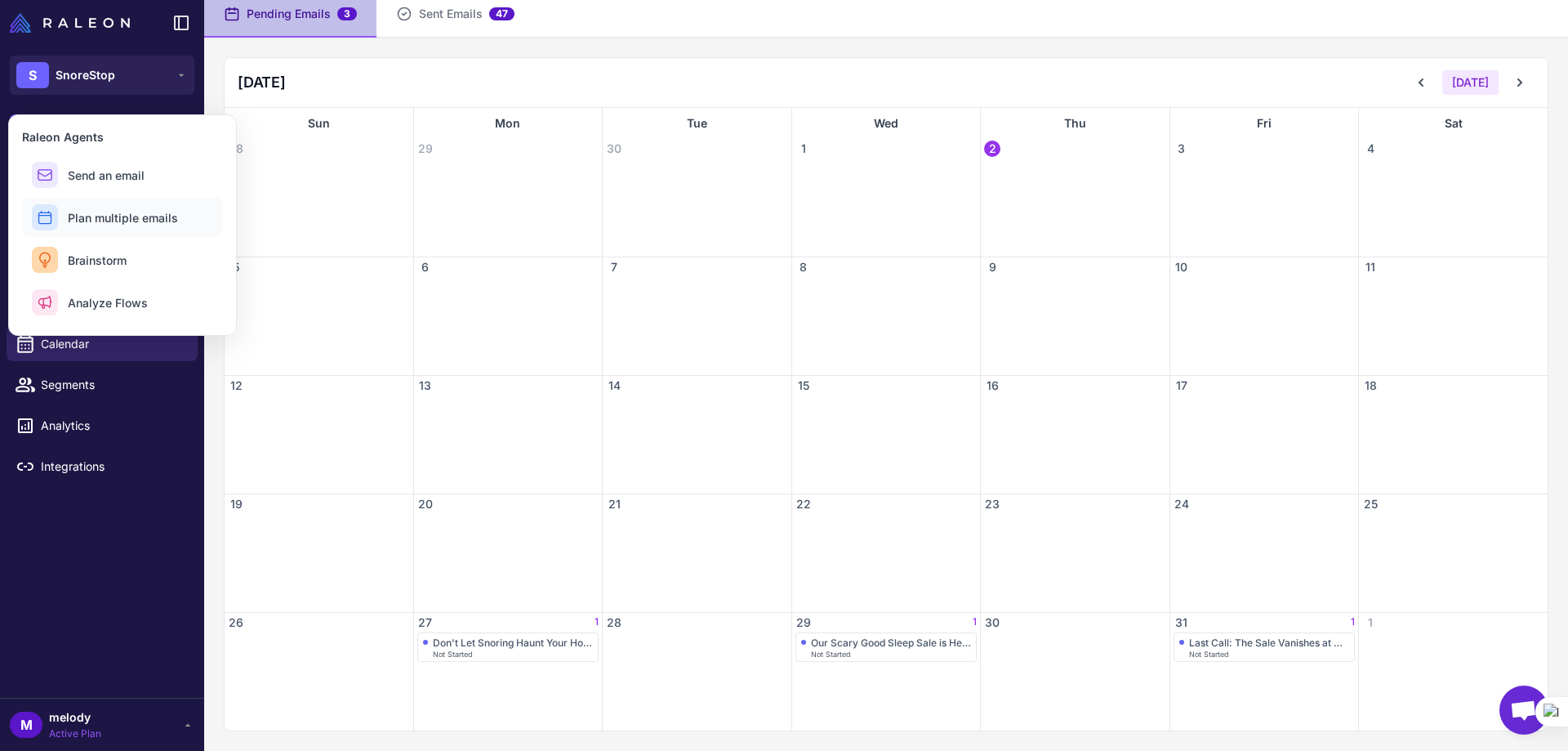
click at [116, 214] on span "Plan multiple emails" at bounding box center [122, 218] width 110 height 17
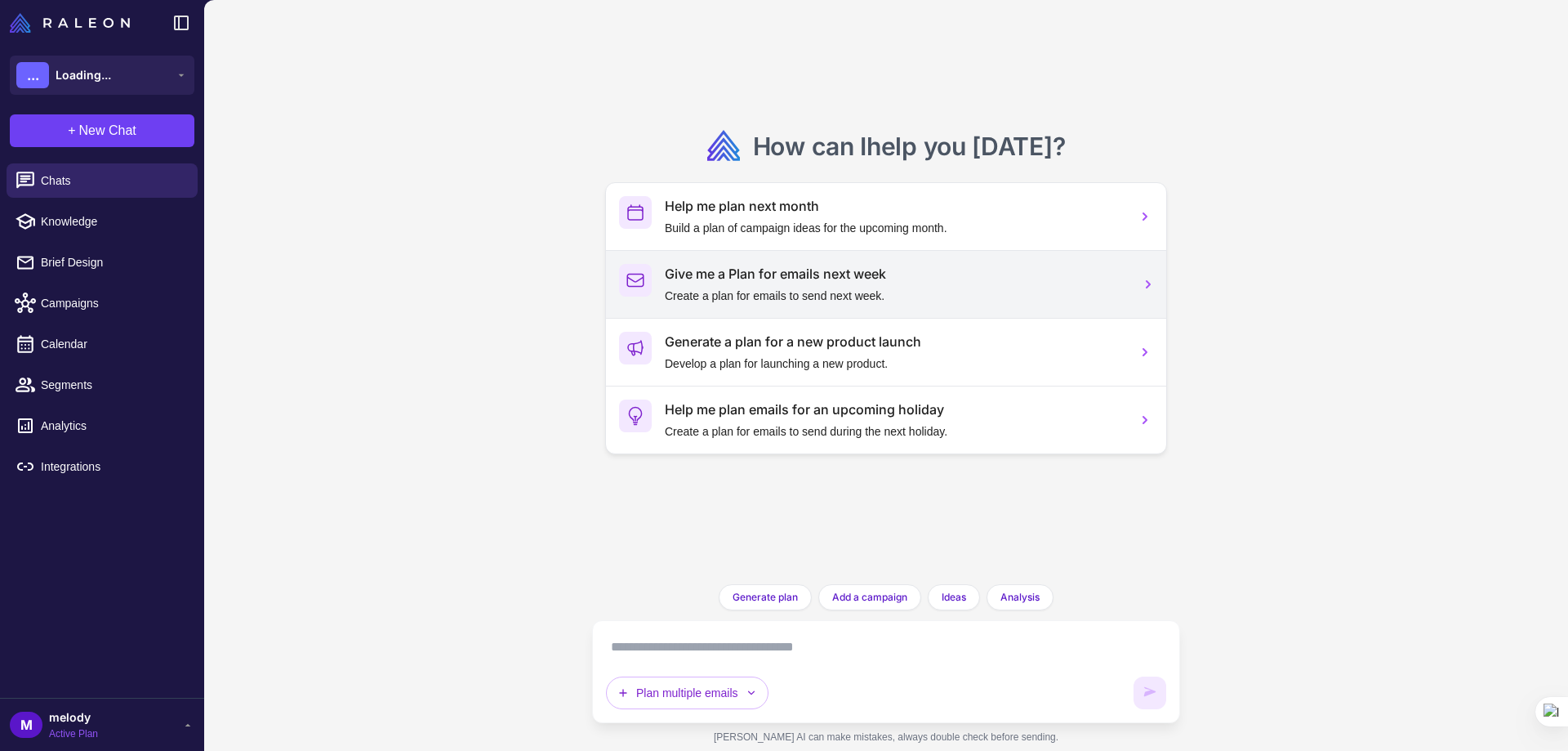
click at [696, 284] on div "Give me a Plan for emails next week Create a plan for emails to send next week." at bounding box center [894, 284] width 459 height 41
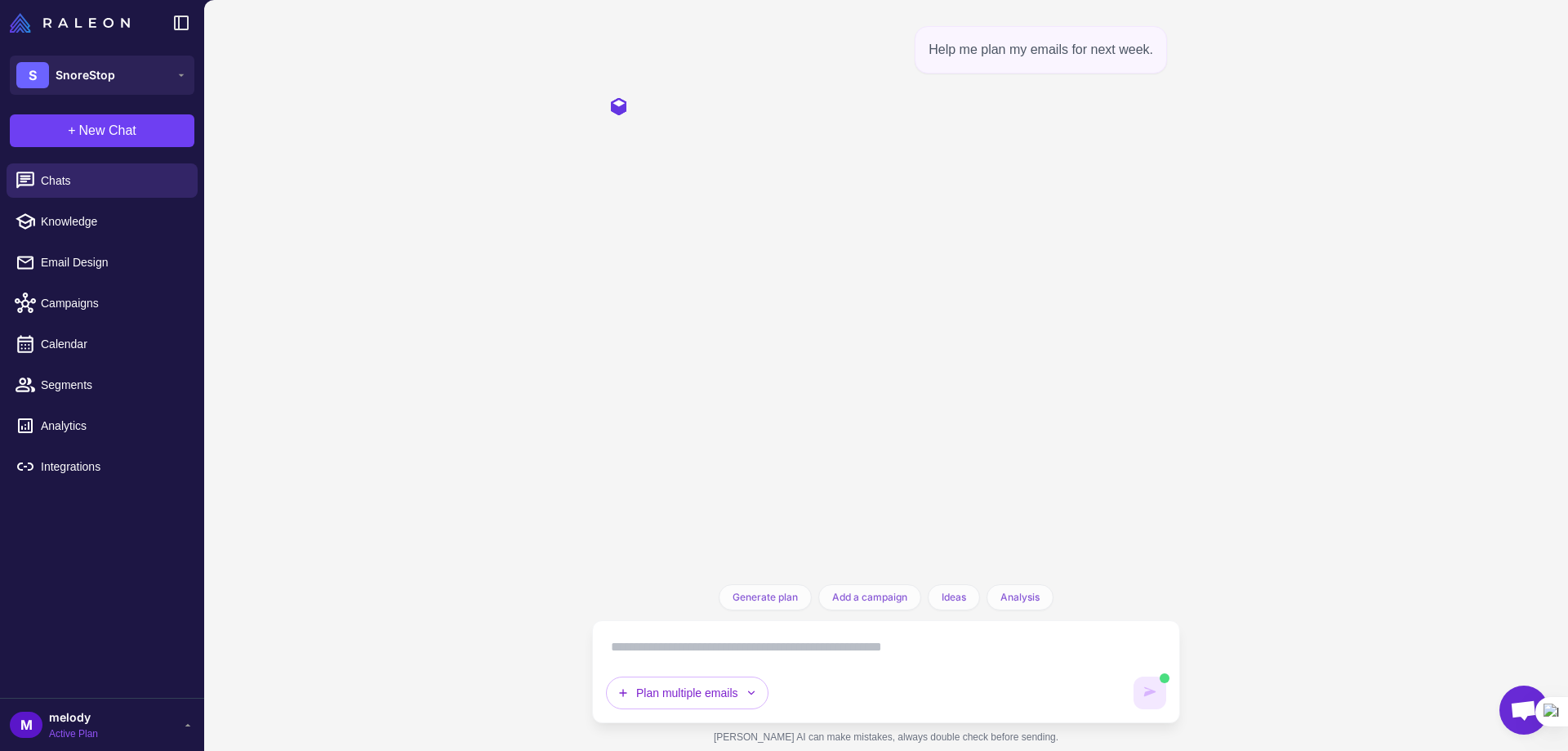
click at [634, 651] on textarea at bounding box center [886, 647] width 561 height 26
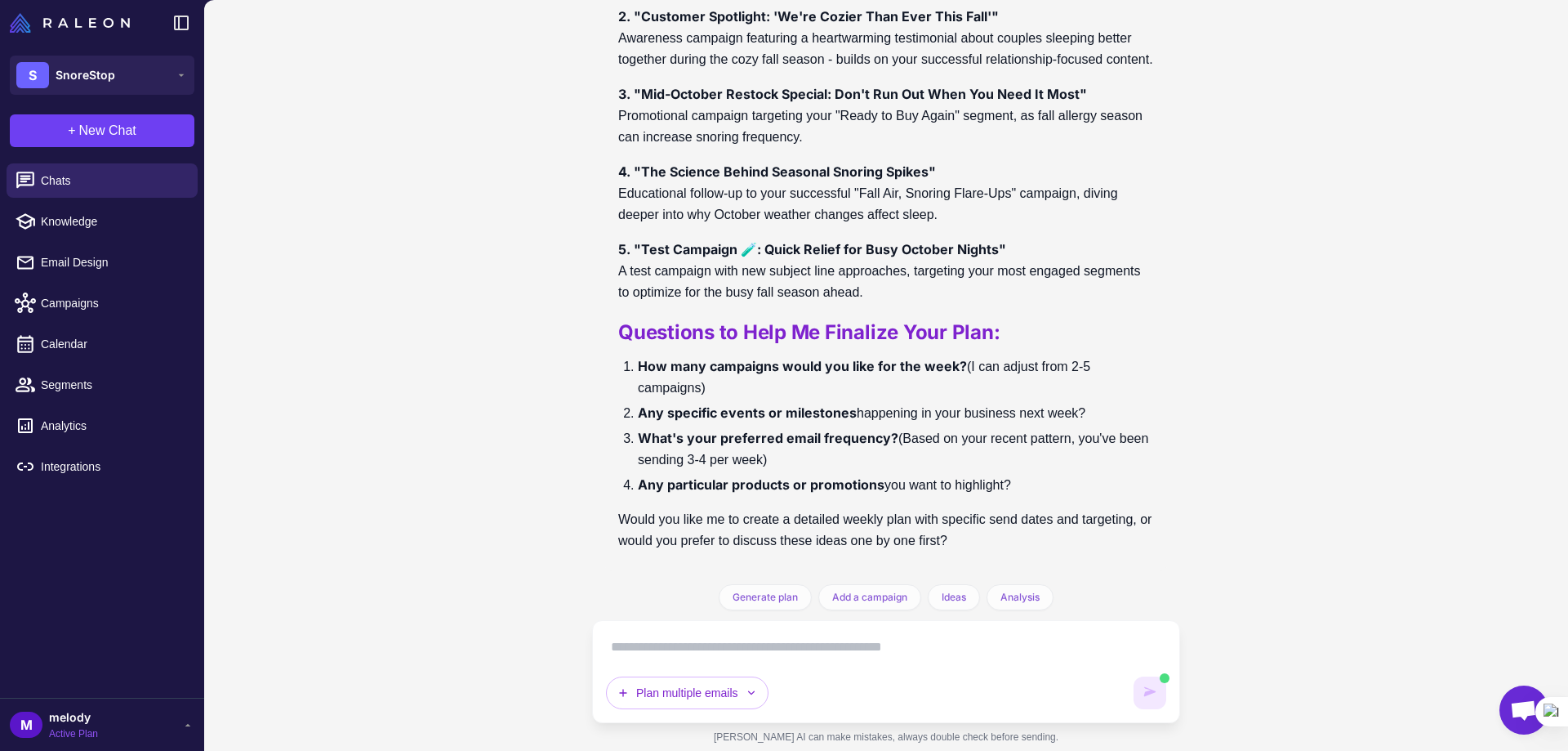
scroll to position [505, 0]
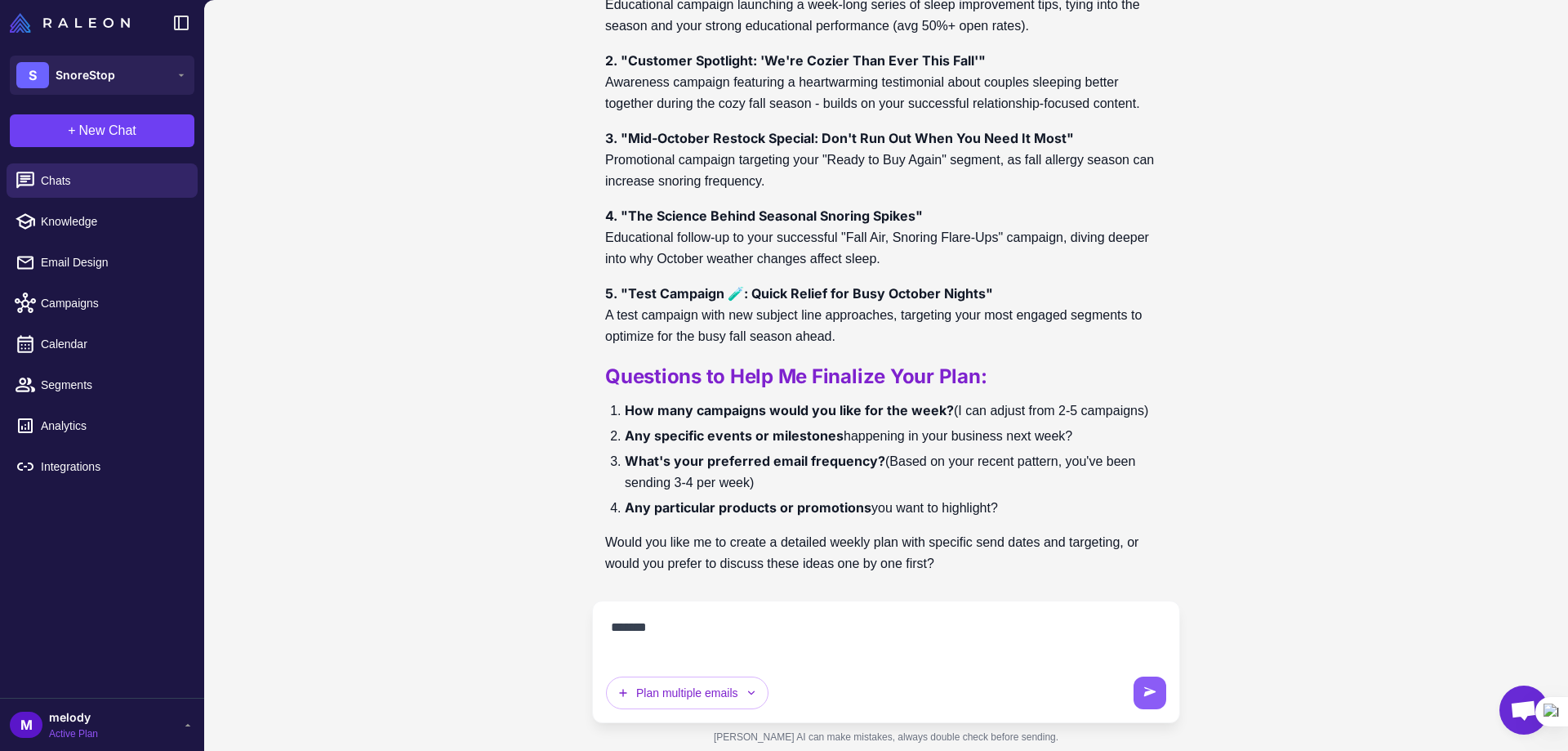
scroll to position [490, 0]
type textarea "****** **"
